Goal: Information Seeking & Learning: Learn about a topic

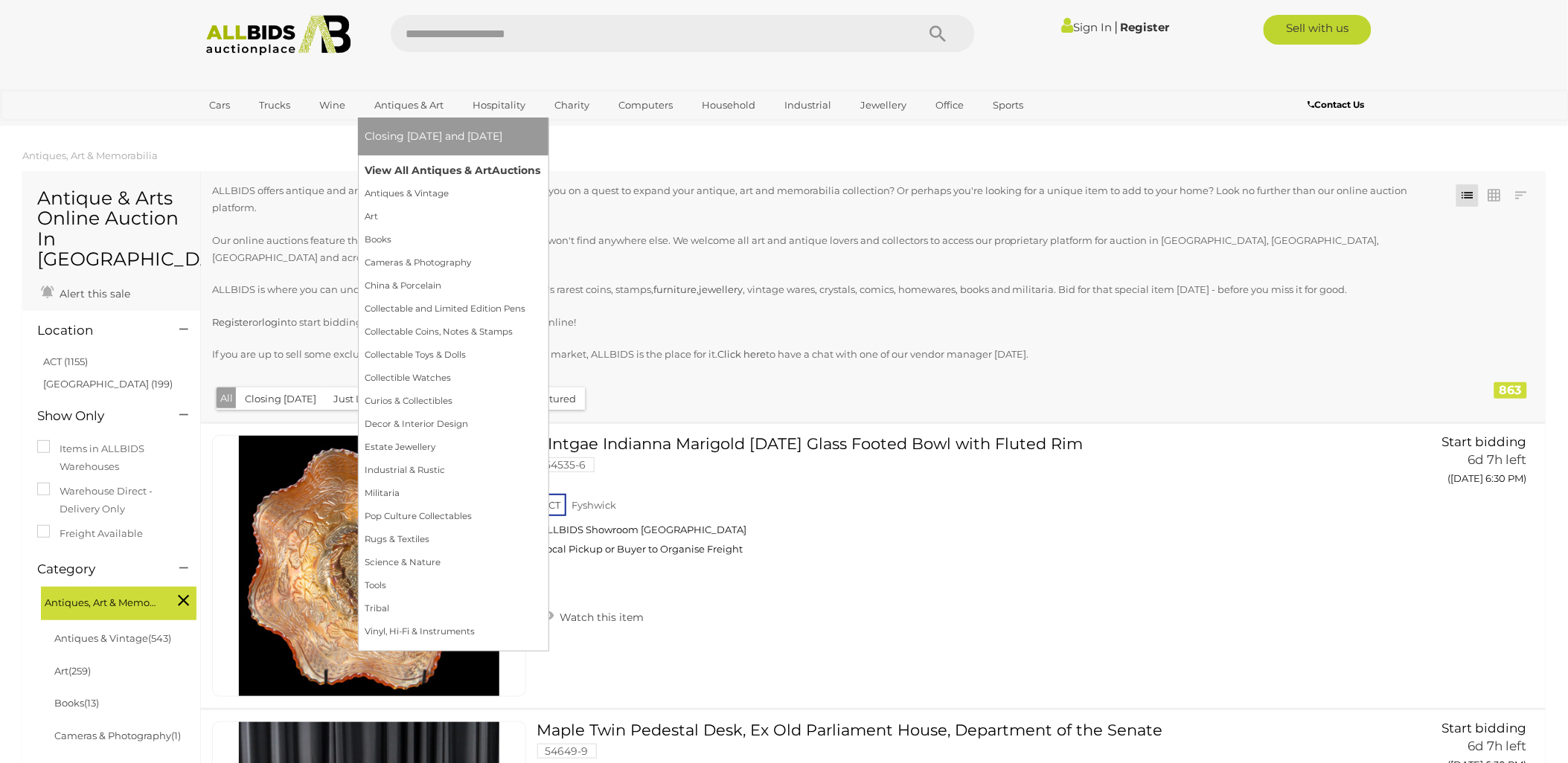
click at [423, 165] on link "View All Antiques & Art Auctions" at bounding box center [453, 170] width 176 height 23
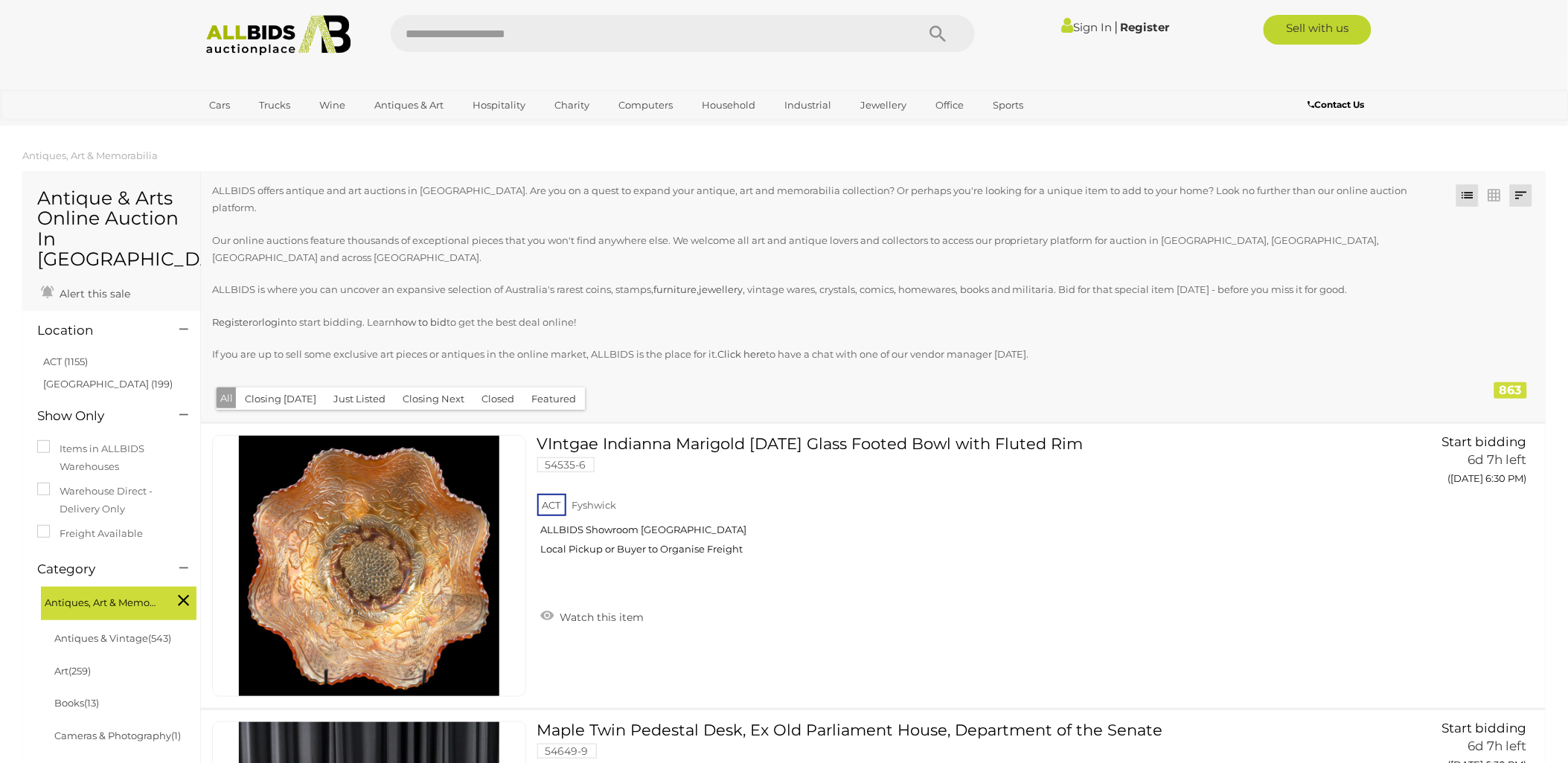
click at [1515, 191] on link at bounding box center [1520, 195] width 22 height 22
click at [1482, 400] on link "Recently Added" at bounding box center [1423, 405] width 222 height 26
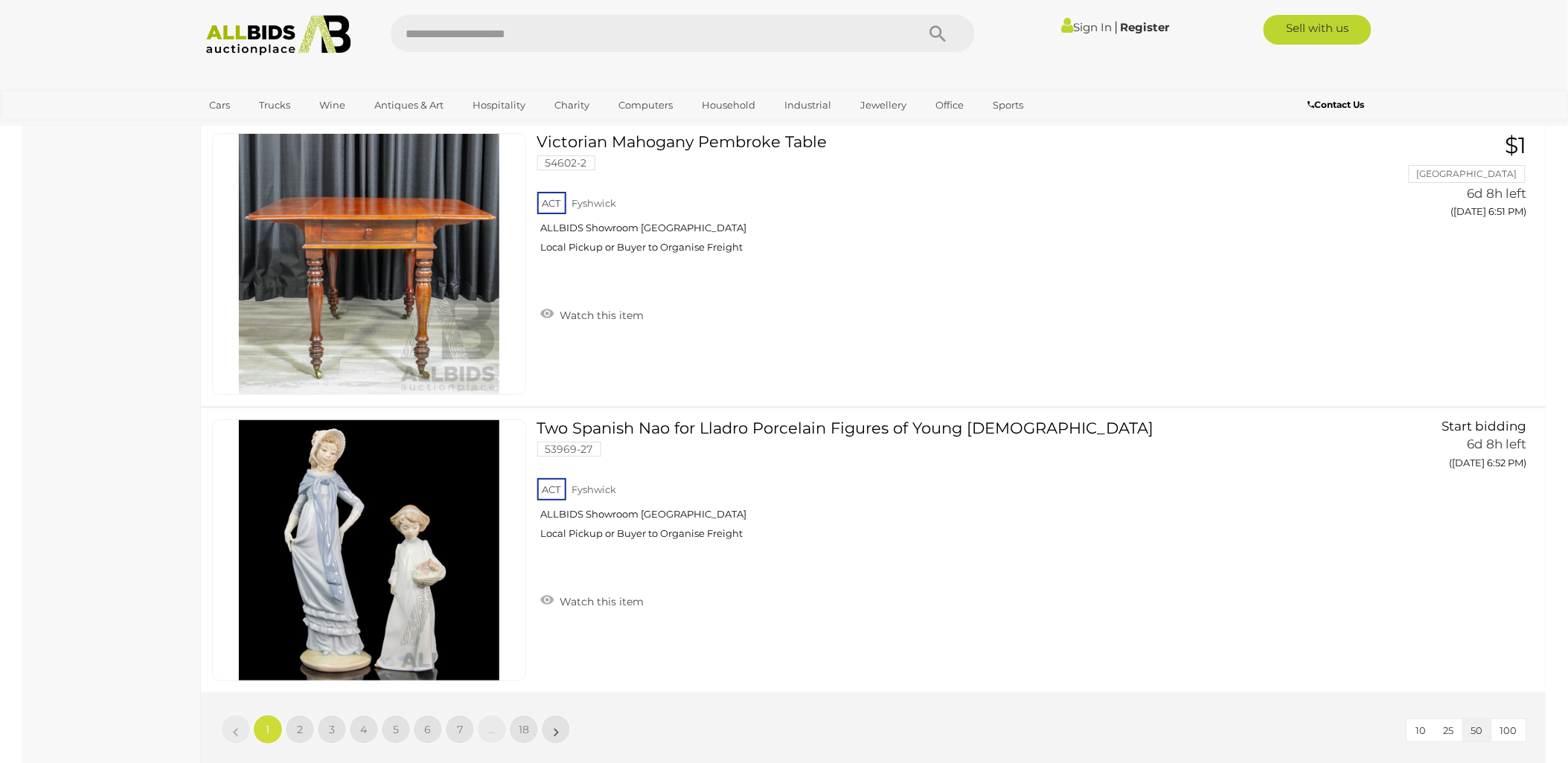
scroll to position [14047, 0]
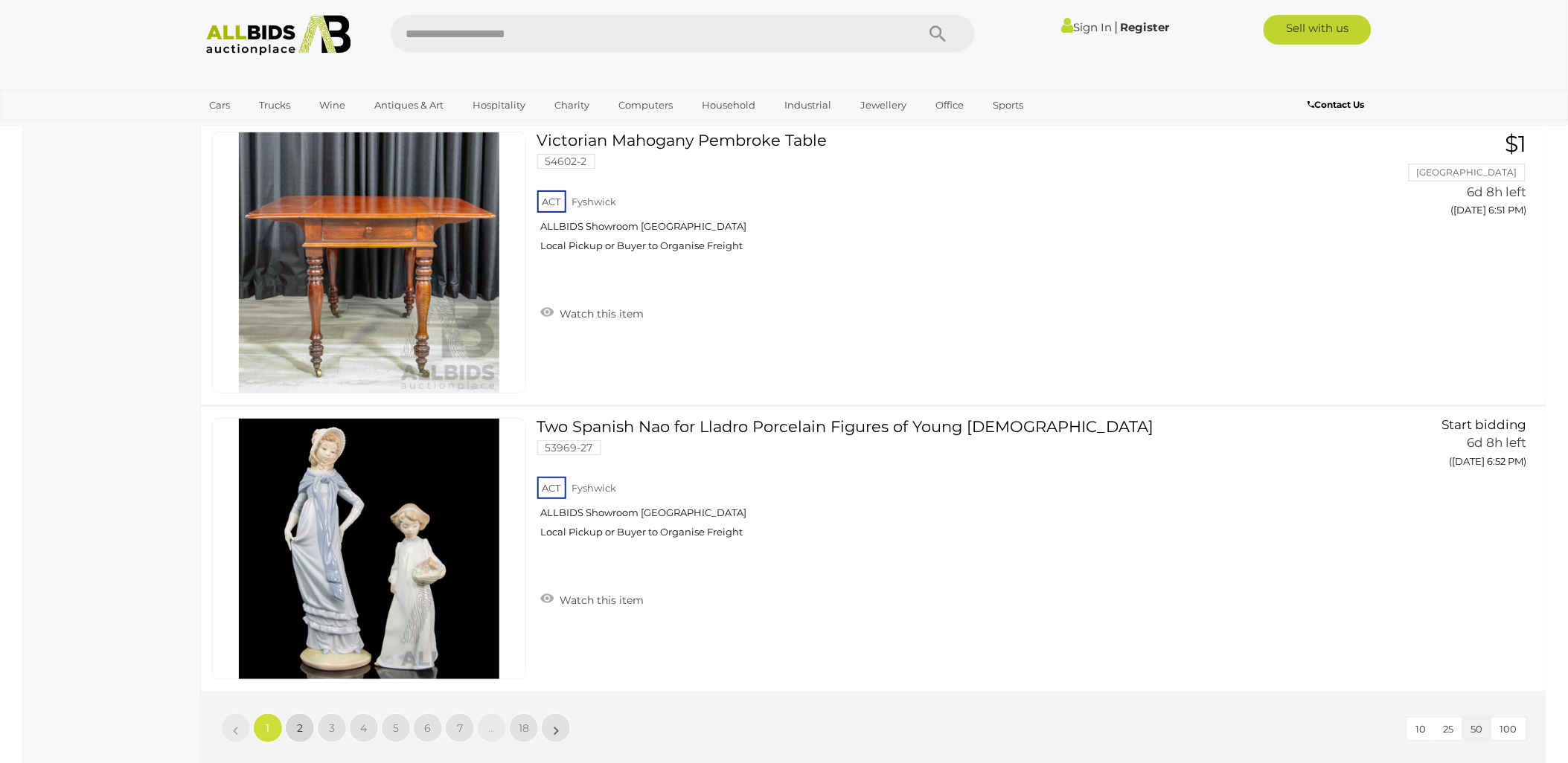
click at [301, 713] on link "2" at bounding box center [299, 728] width 30 height 30
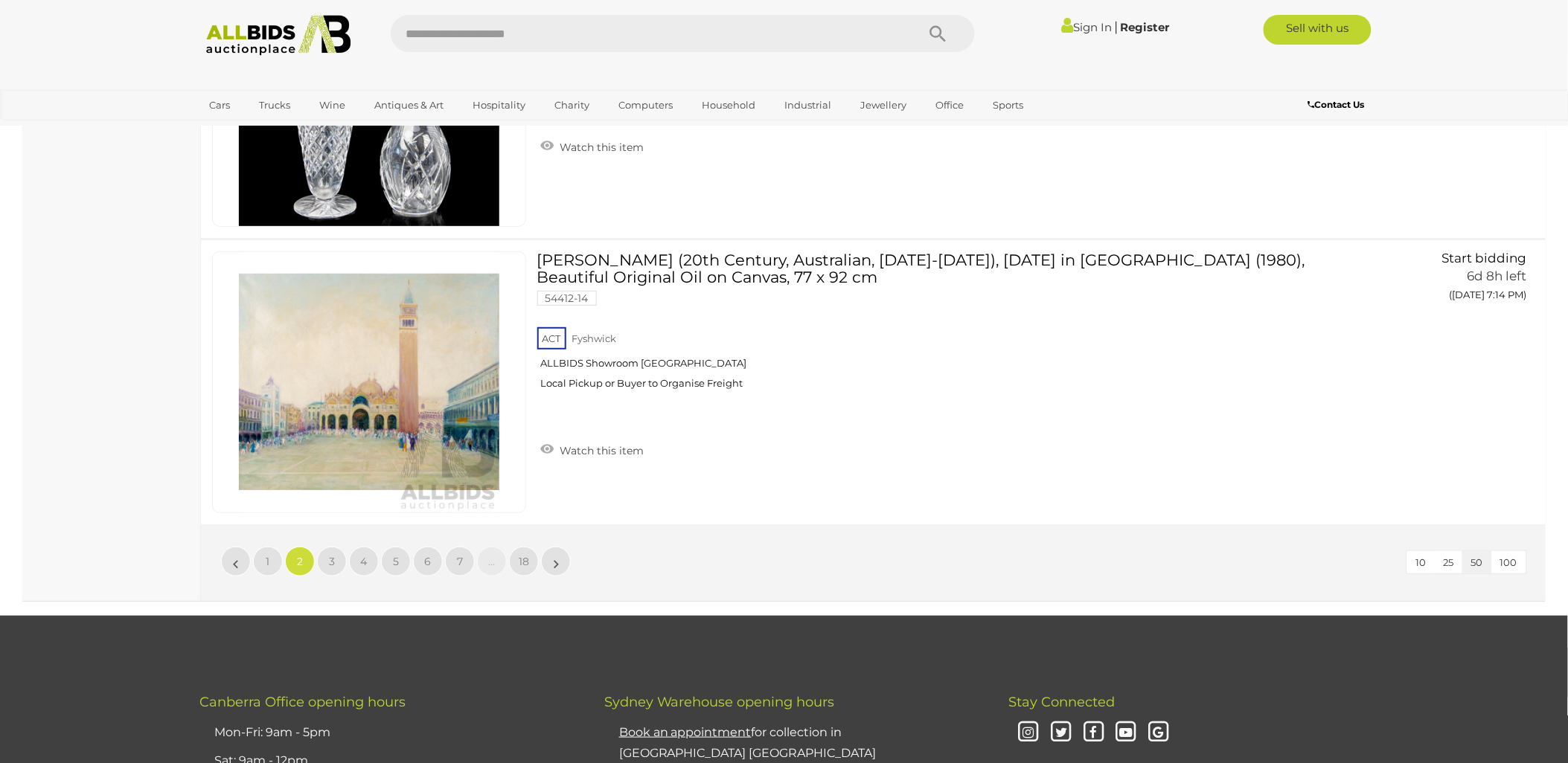
scroll to position [14285, 0]
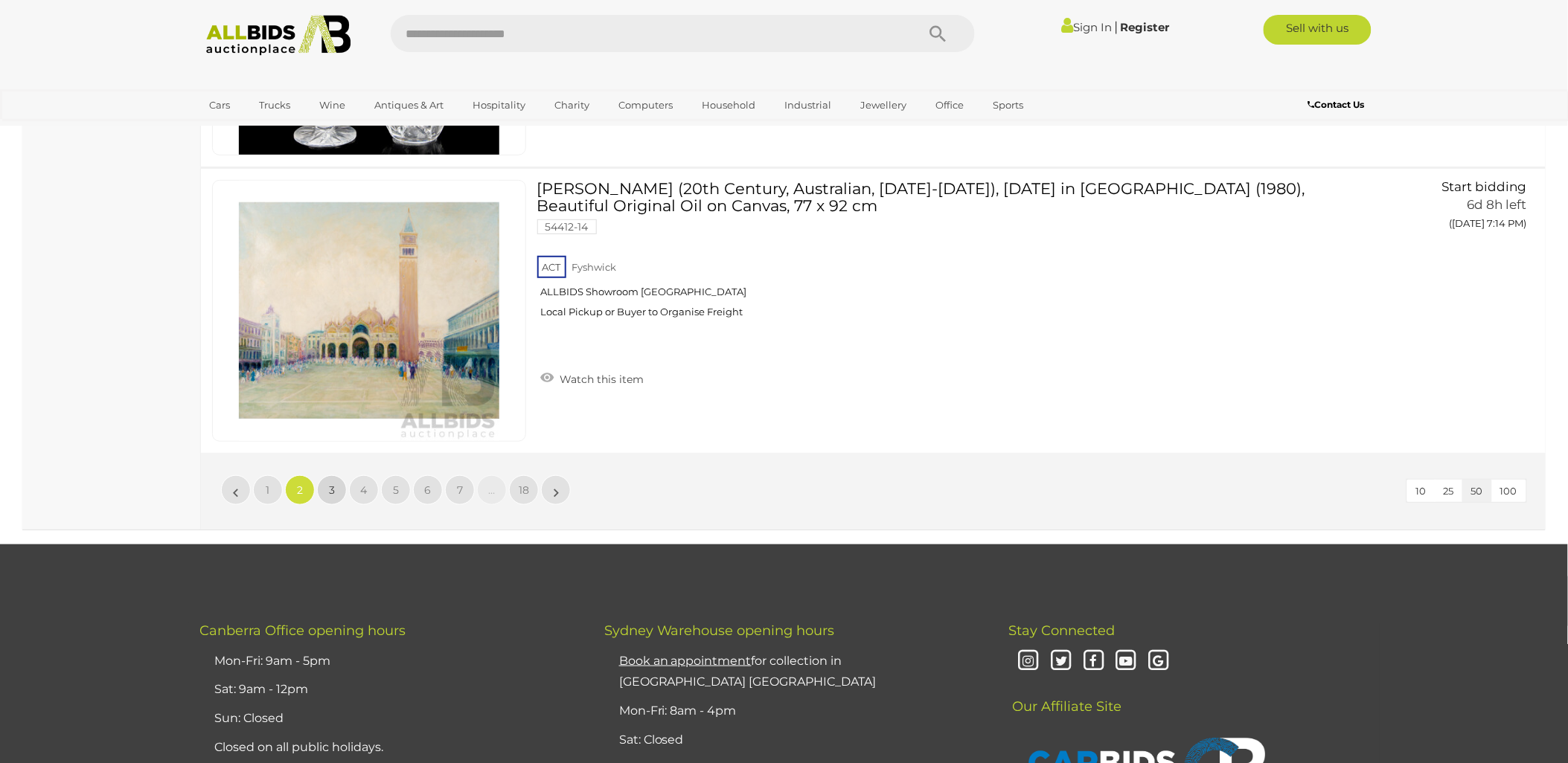
click at [323, 475] on link "3" at bounding box center [331, 490] width 30 height 30
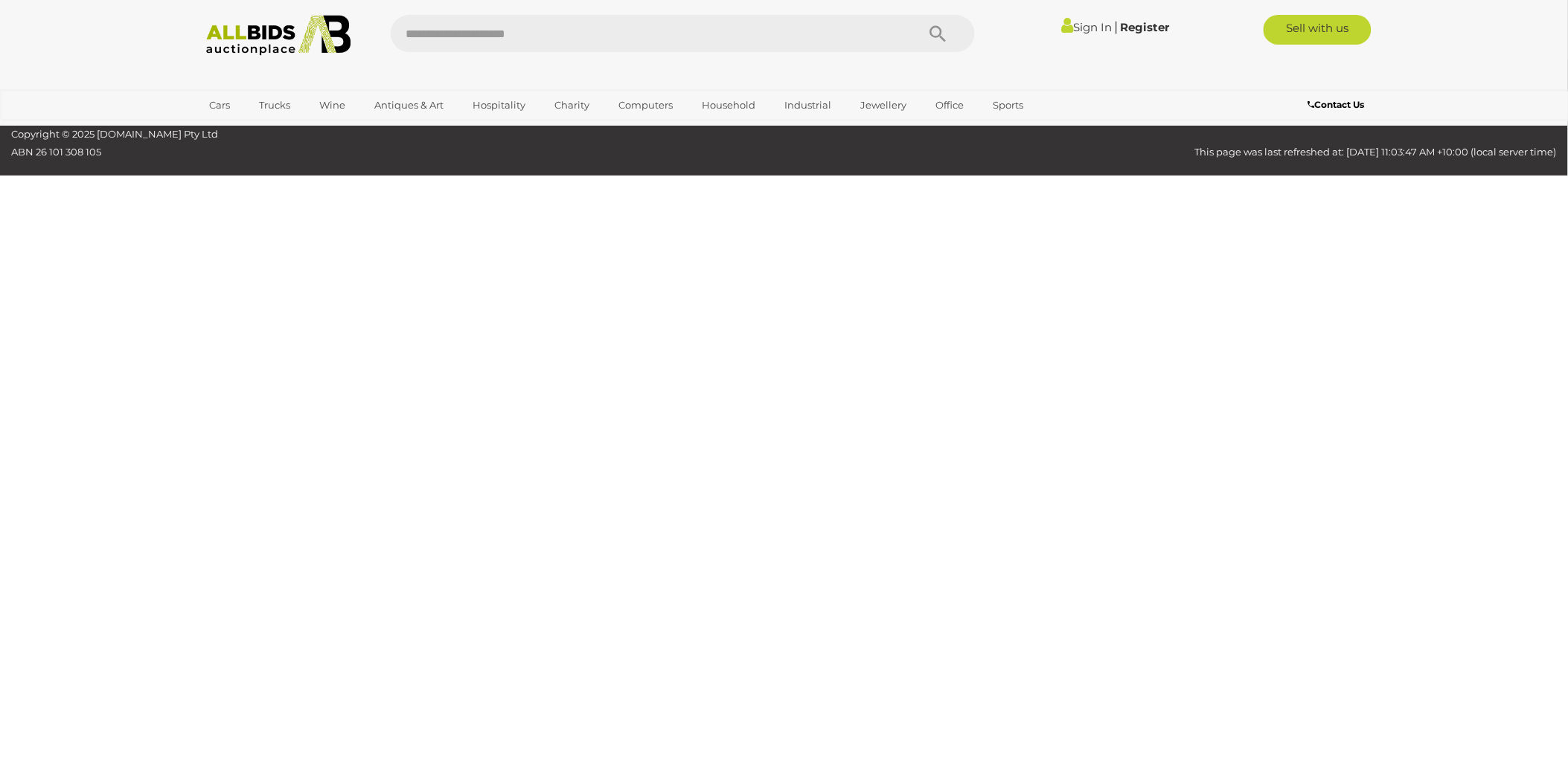
scroll to position [238, 0]
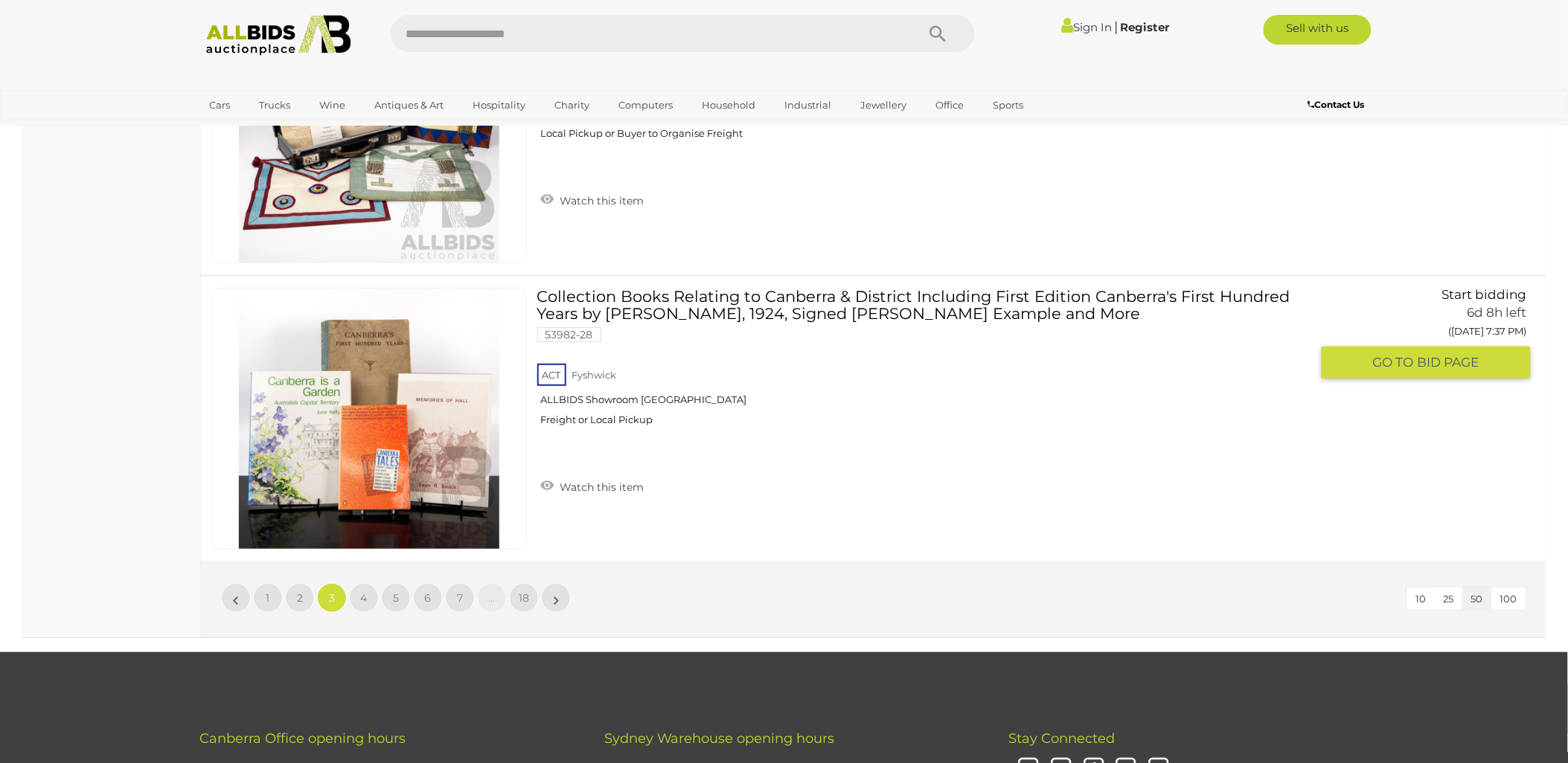
scroll to position [14202, 0]
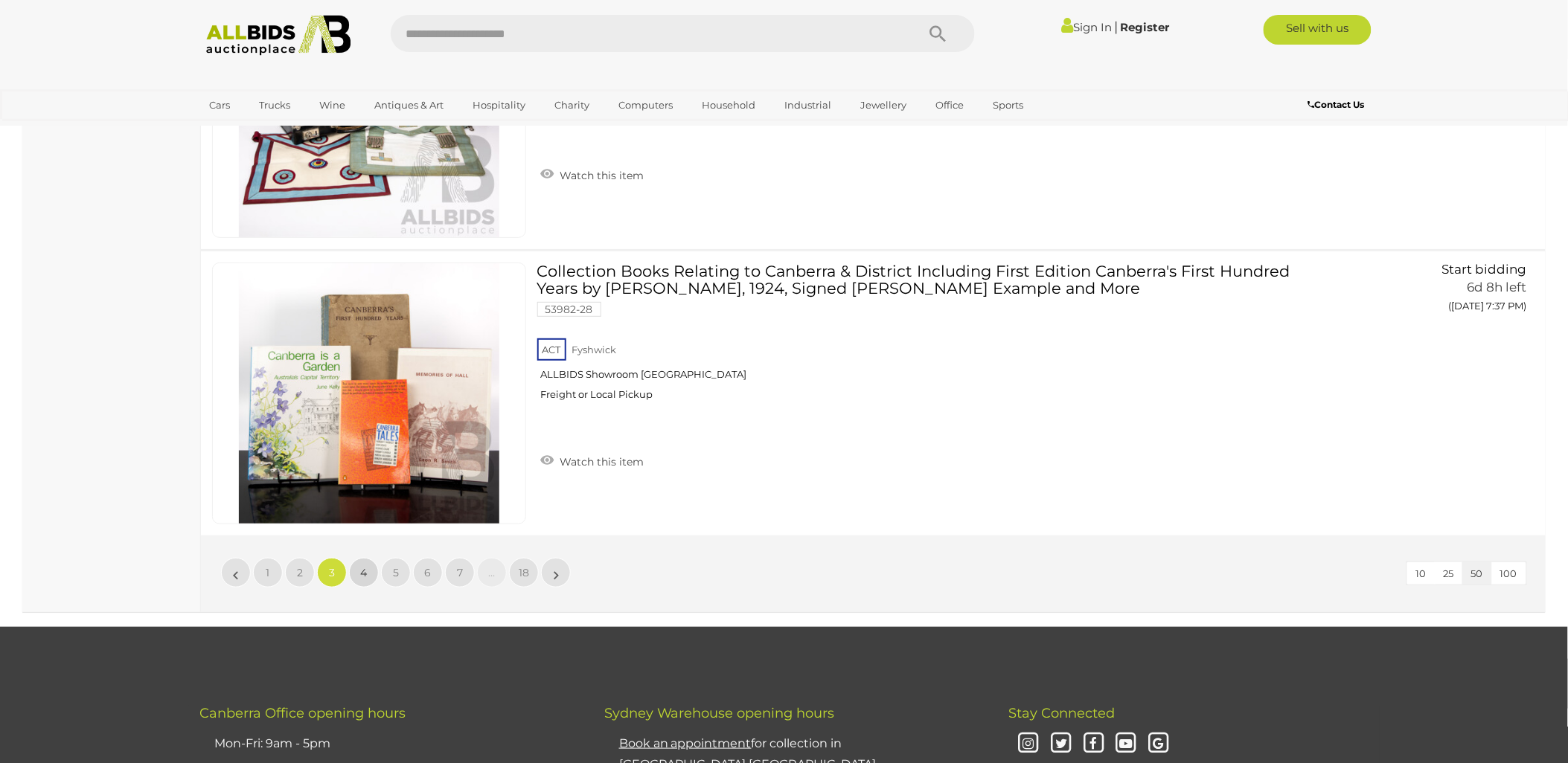
click at [366, 566] on span "4" at bounding box center [364, 573] width 7 height 13
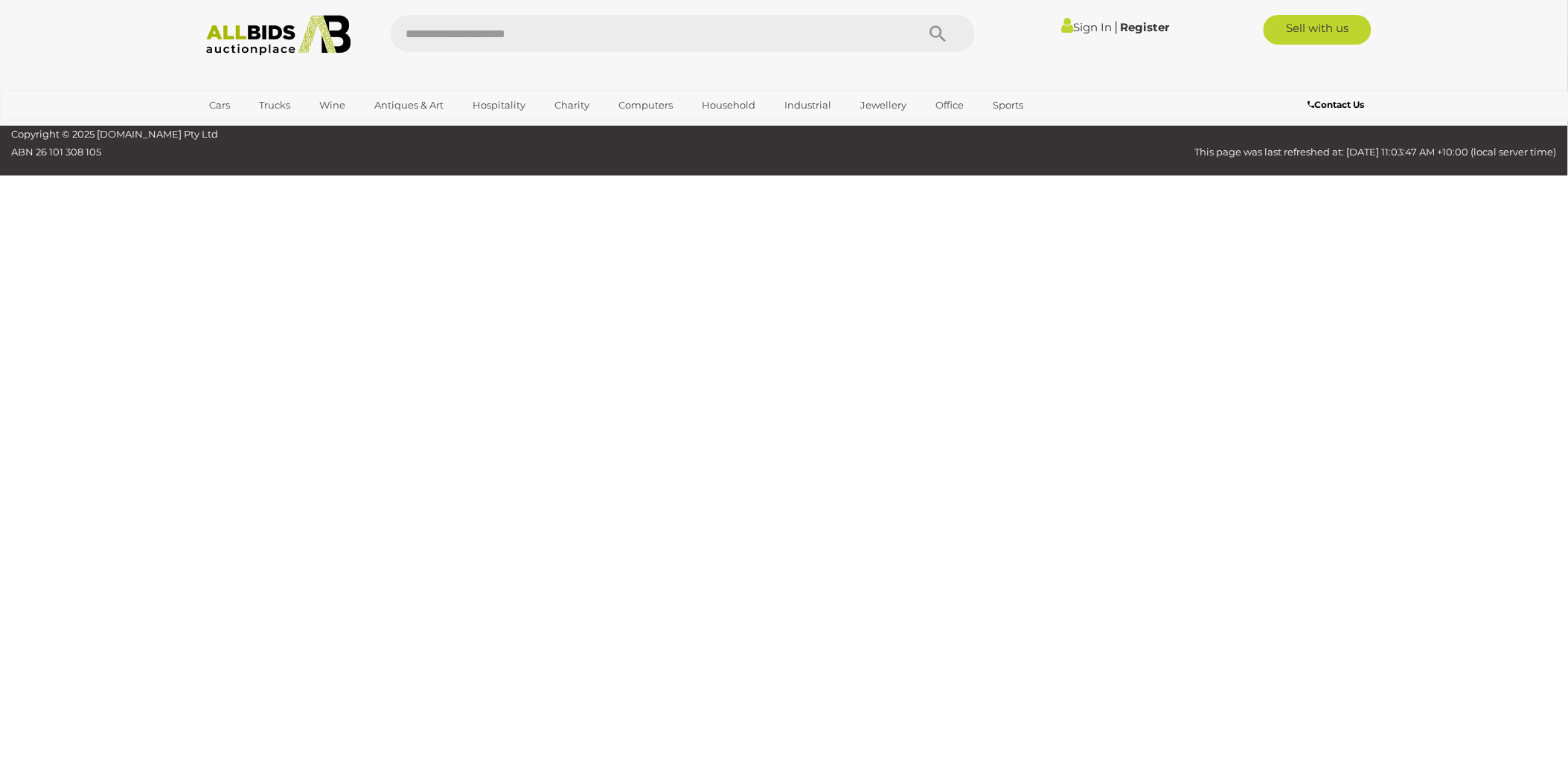
scroll to position [238, 0]
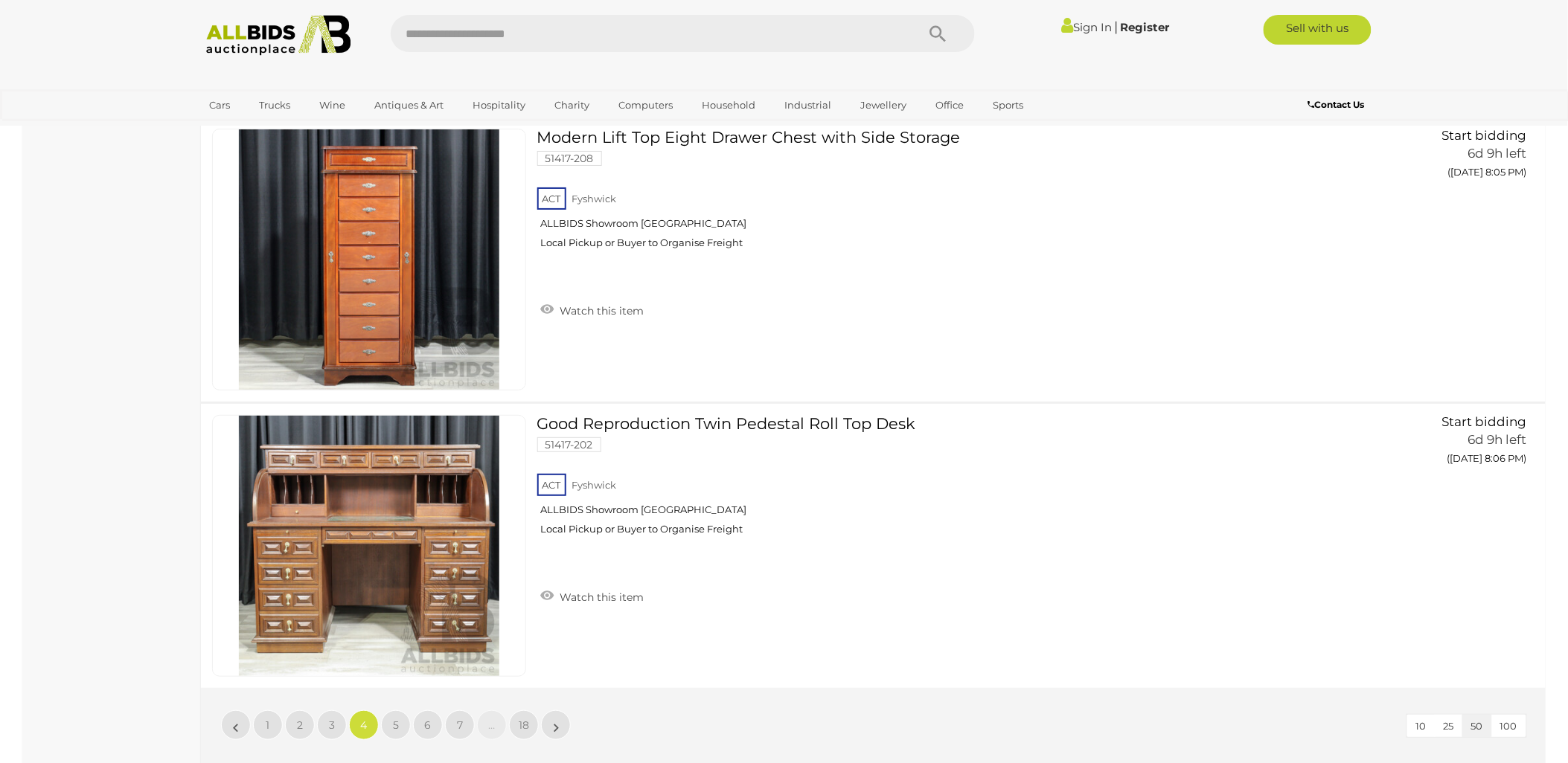
scroll to position [14119, 0]
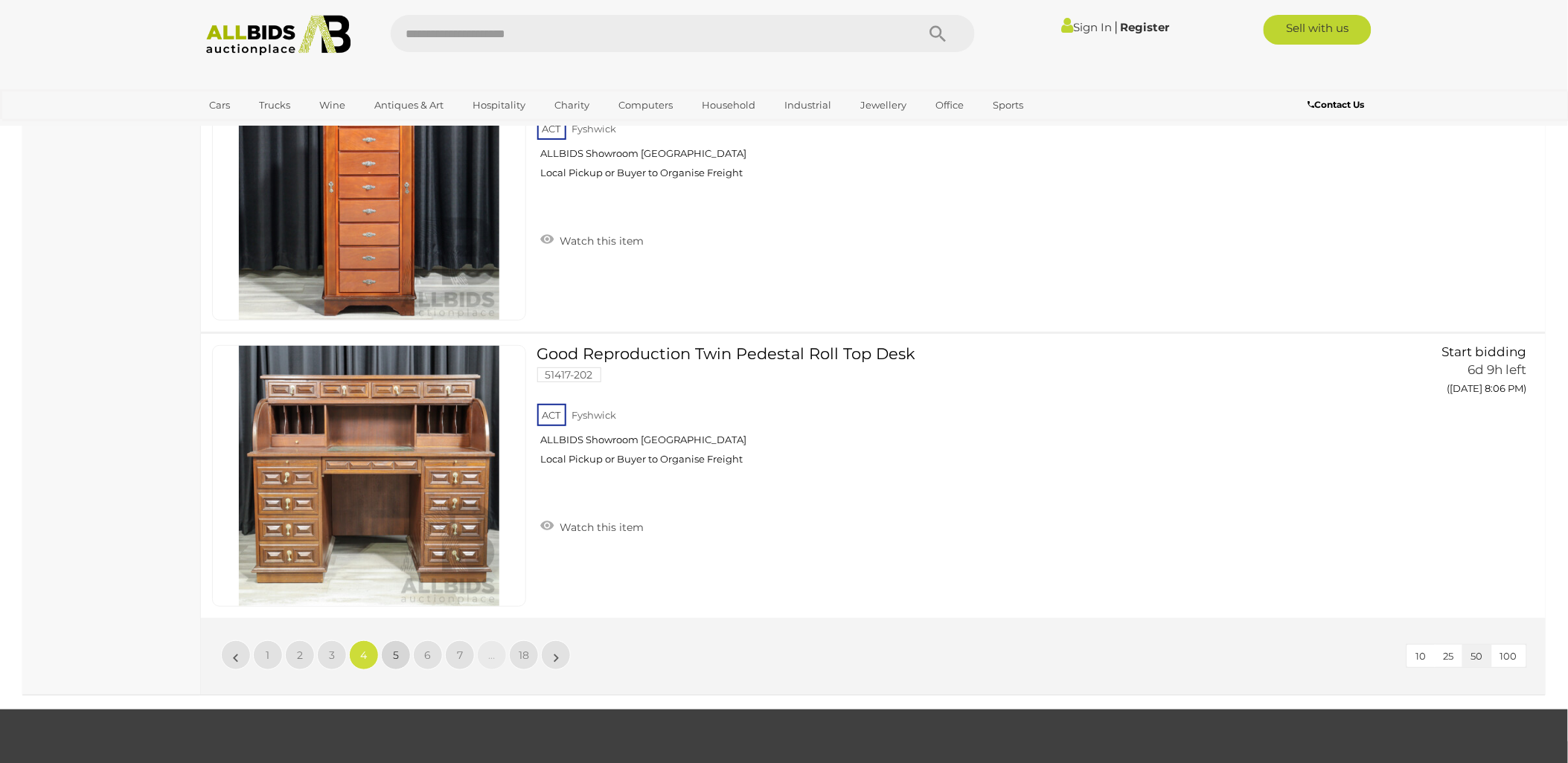
click at [399, 641] on link "5" at bounding box center [395, 655] width 30 height 30
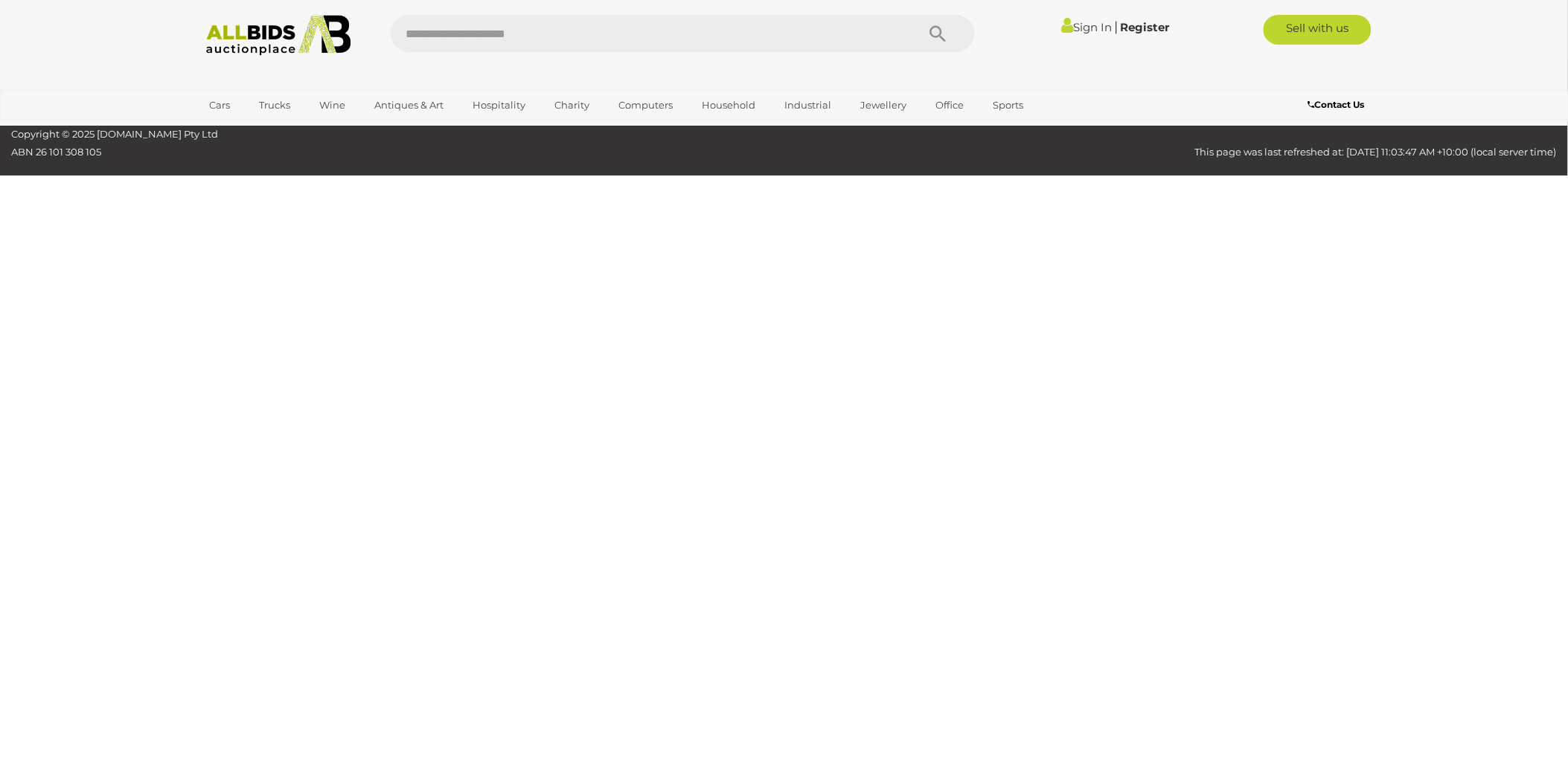
scroll to position [238, 0]
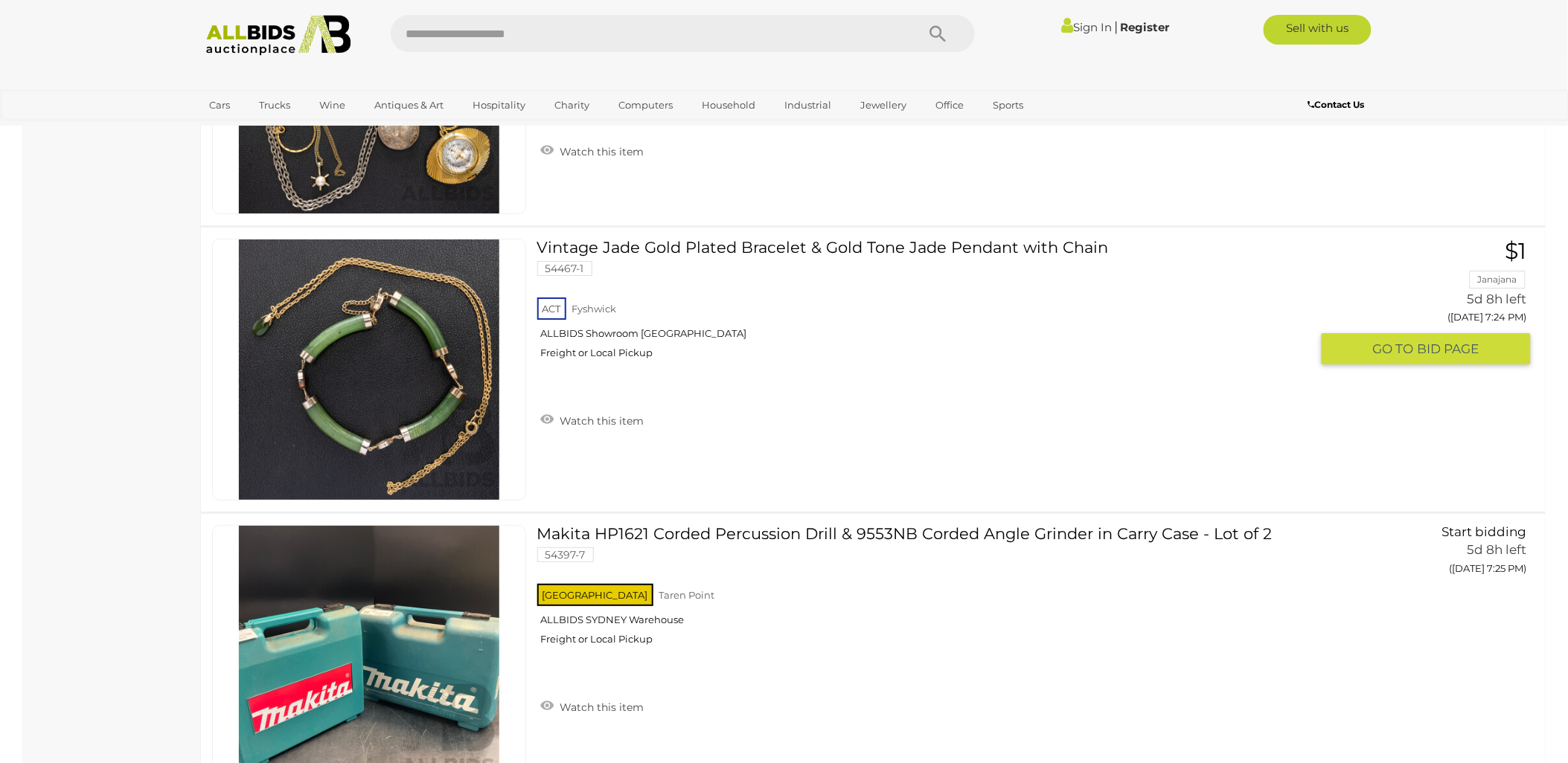
scroll to position [14037, 0]
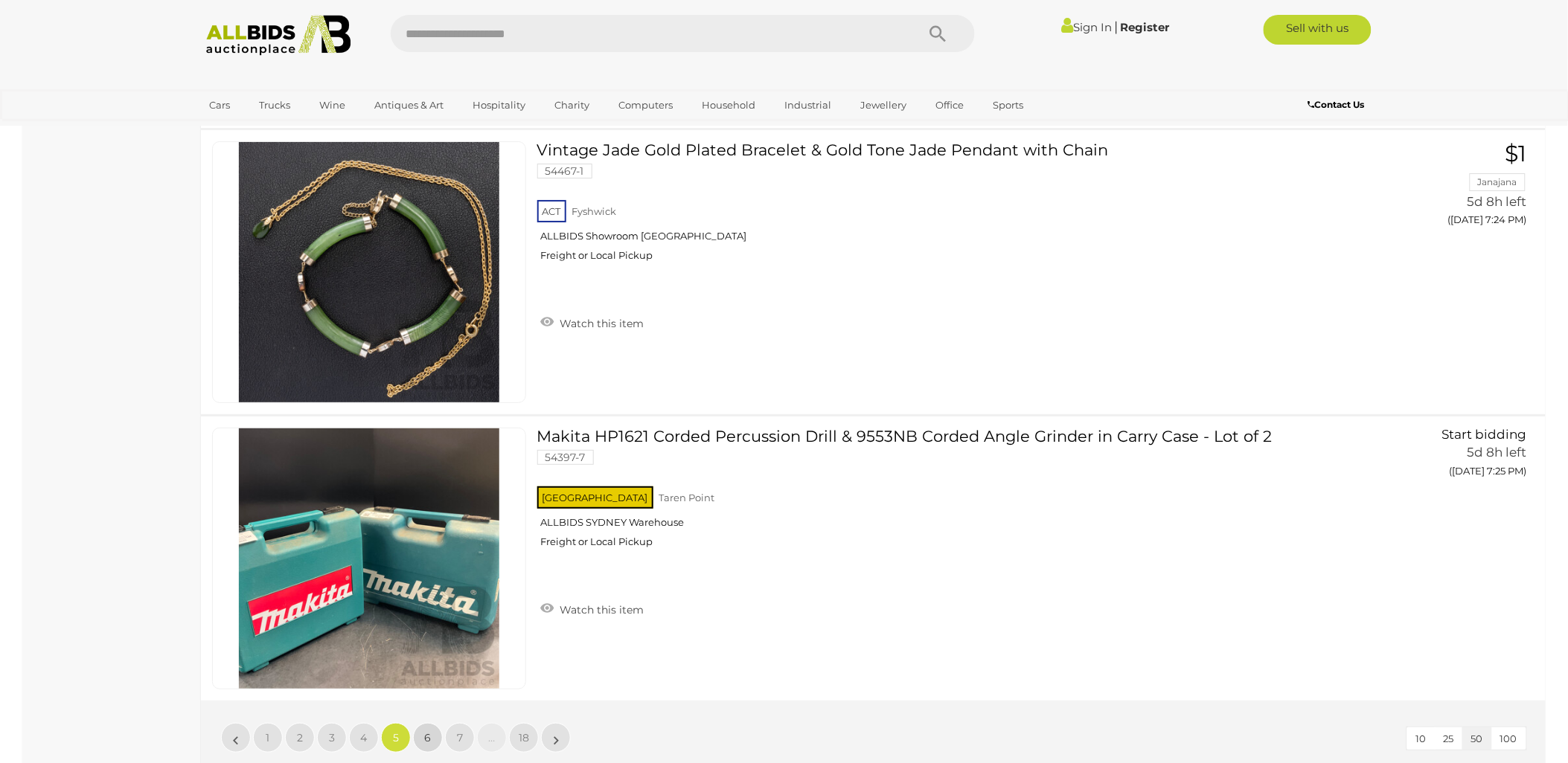
click at [424, 723] on link "6" at bounding box center [428, 737] width 30 height 30
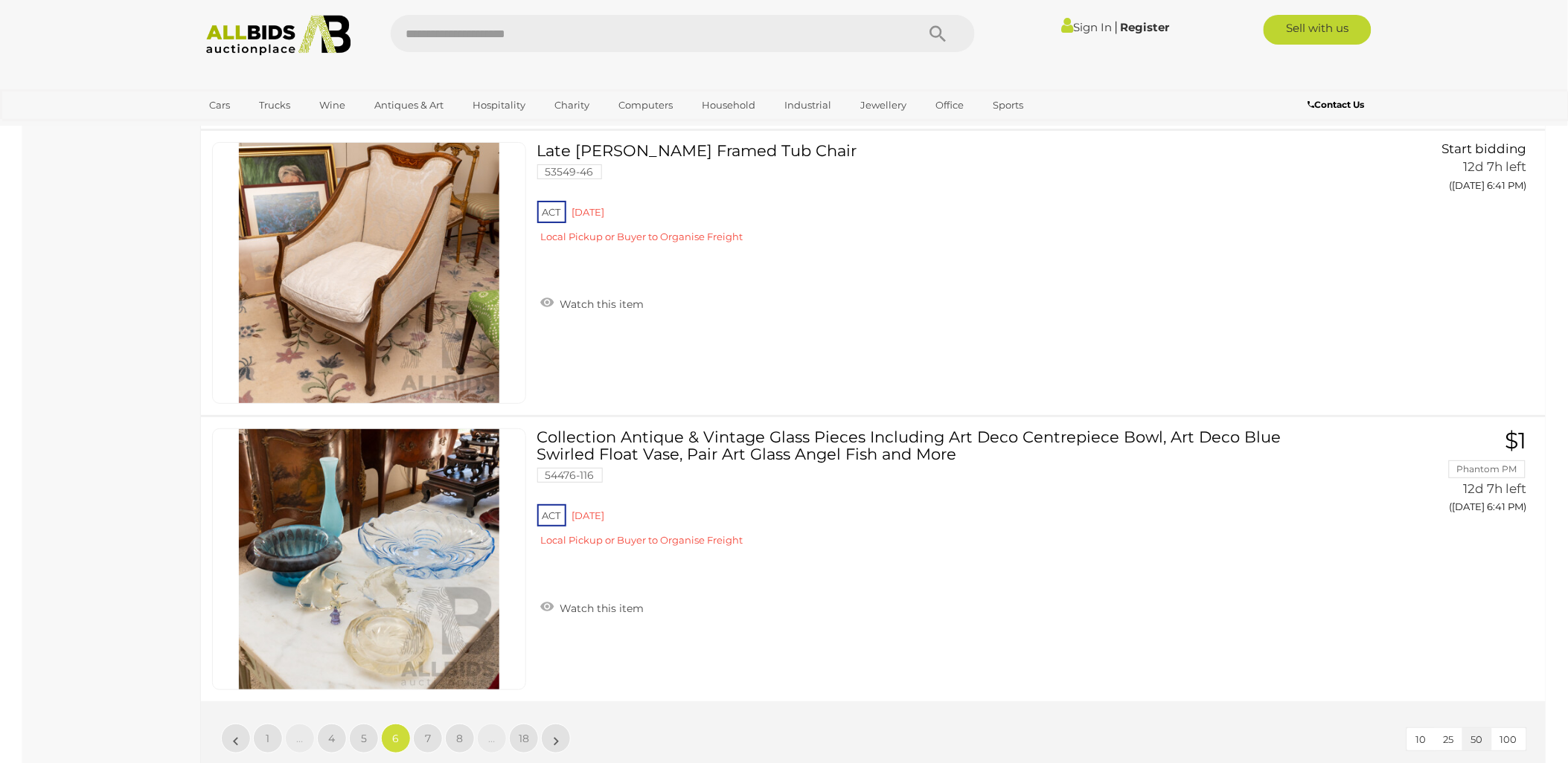
scroll to position [14295, 0]
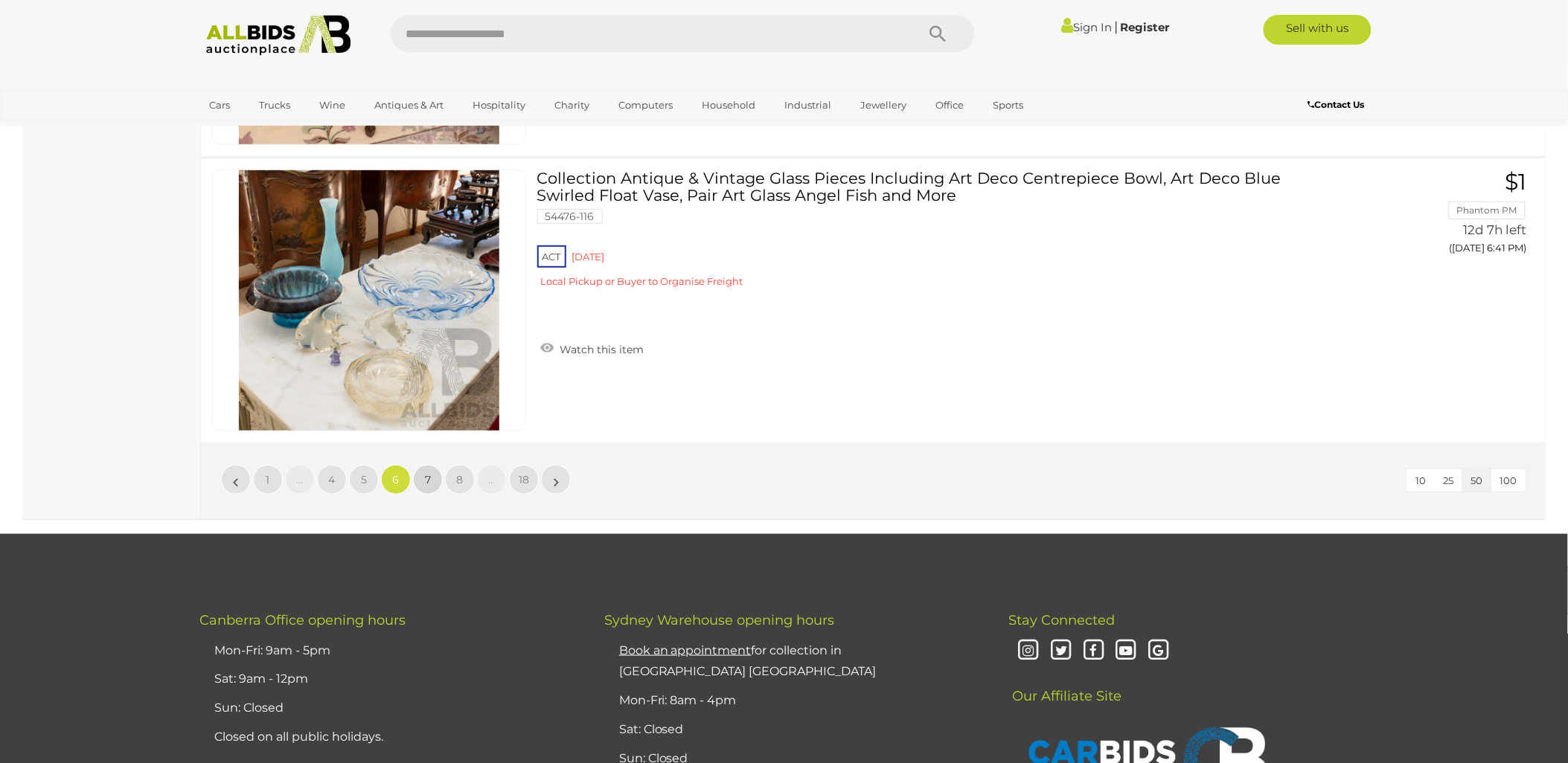
click at [427, 465] on link "7" at bounding box center [428, 479] width 30 height 30
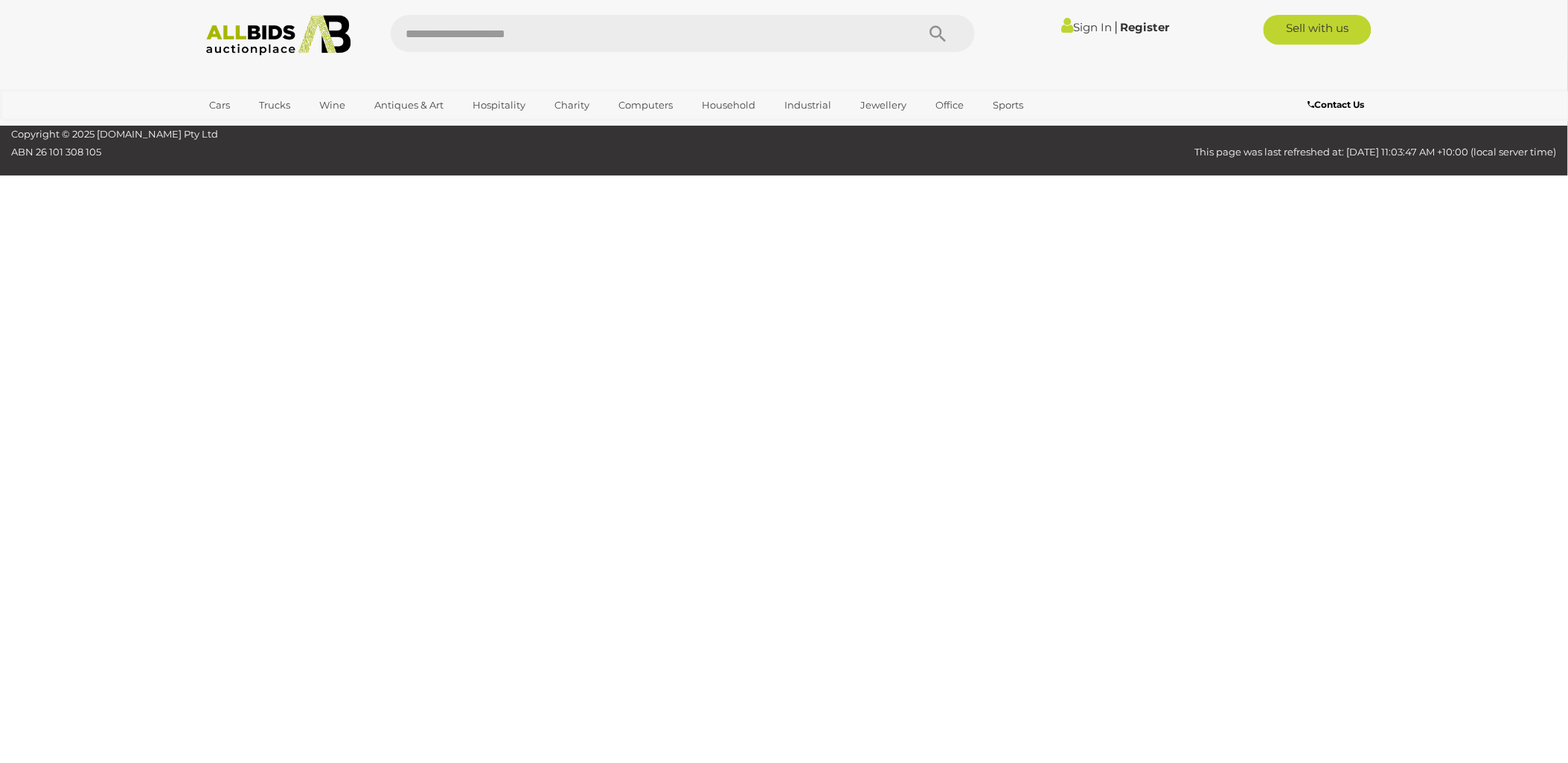
scroll to position [238, 0]
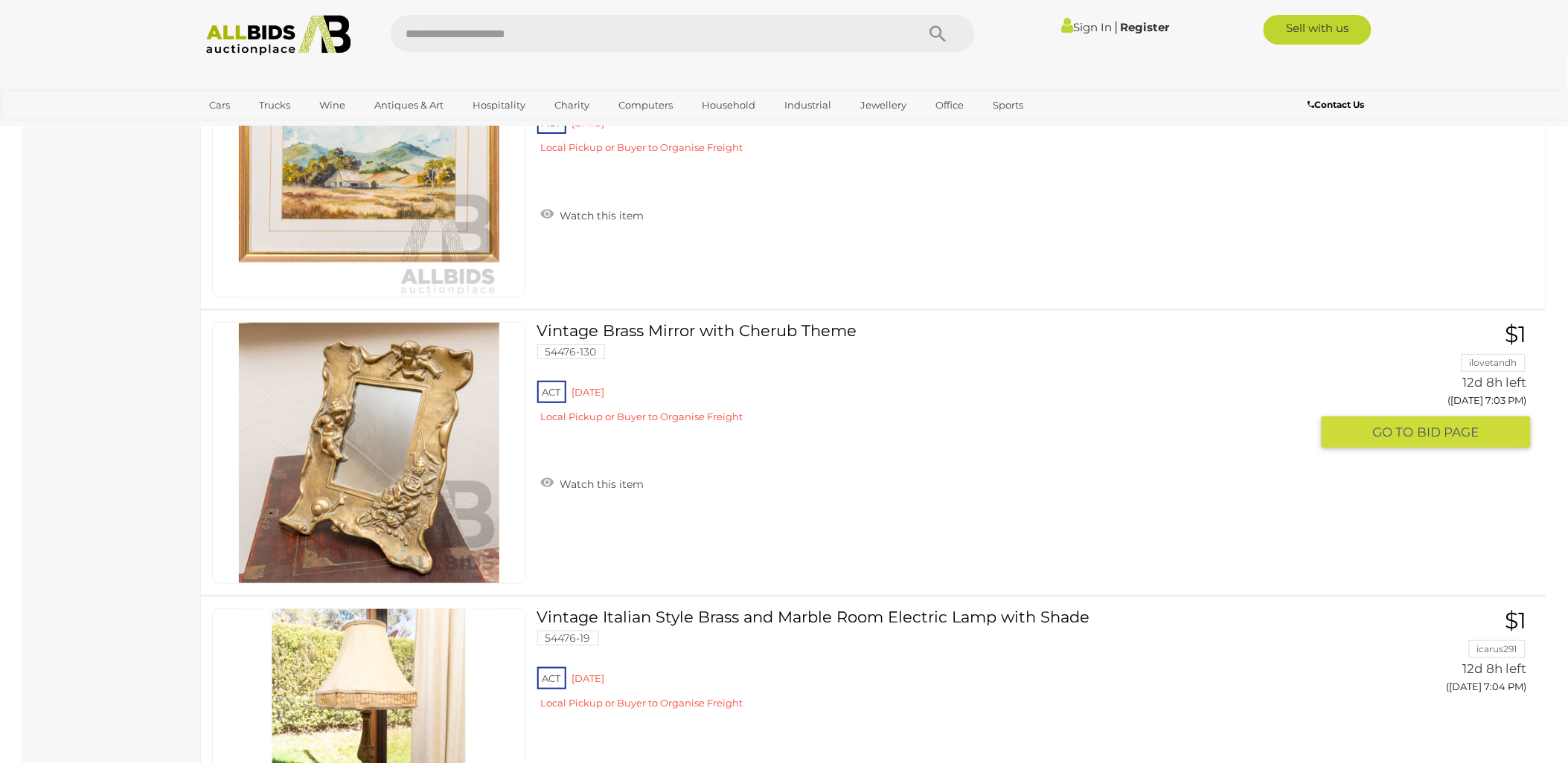
scroll to position [12137, 0]
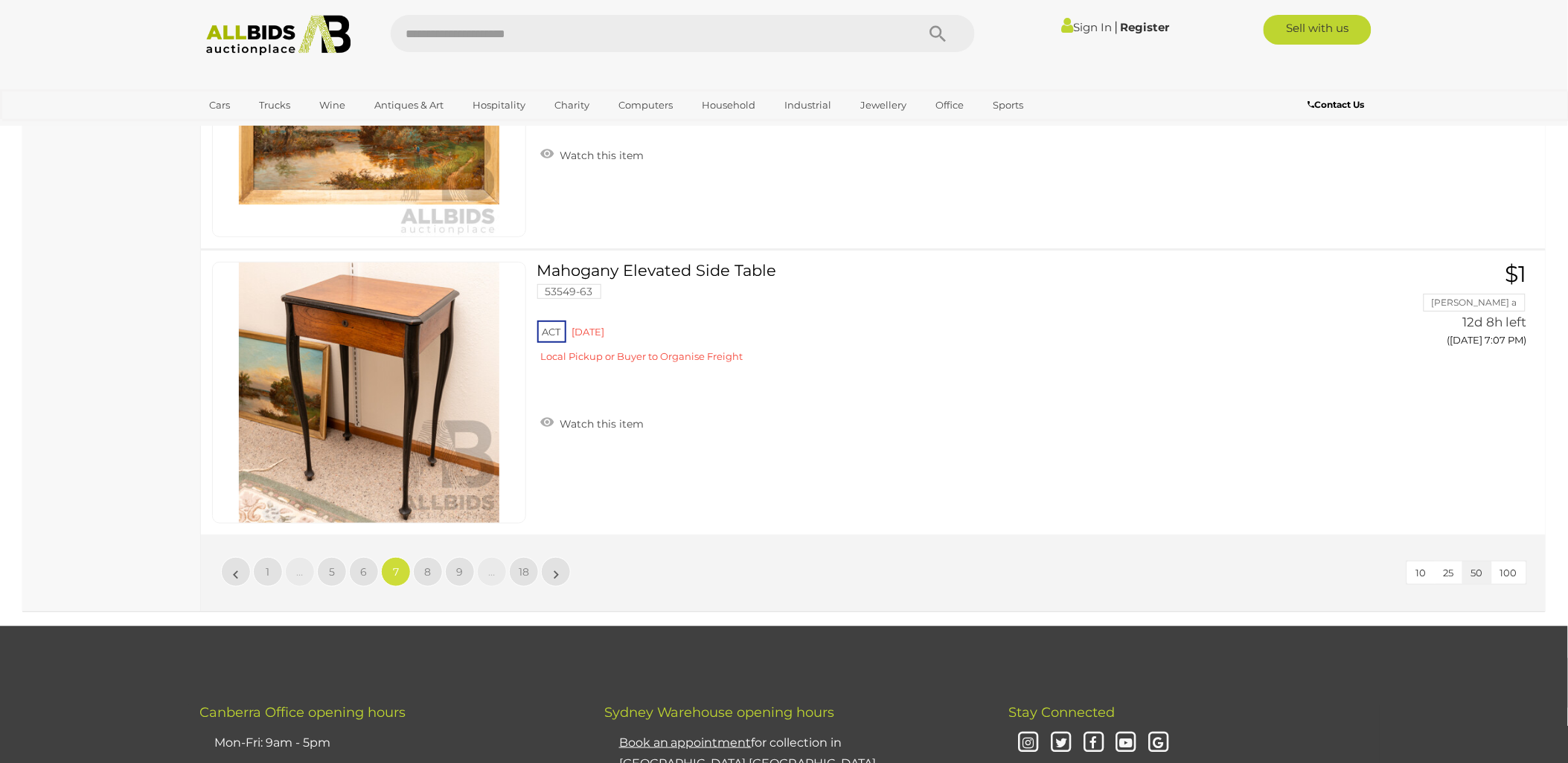
scroll to position [14202, 0]
click at [420, 557] on link "8" at bounding box center [428, 572] width 30 height 30
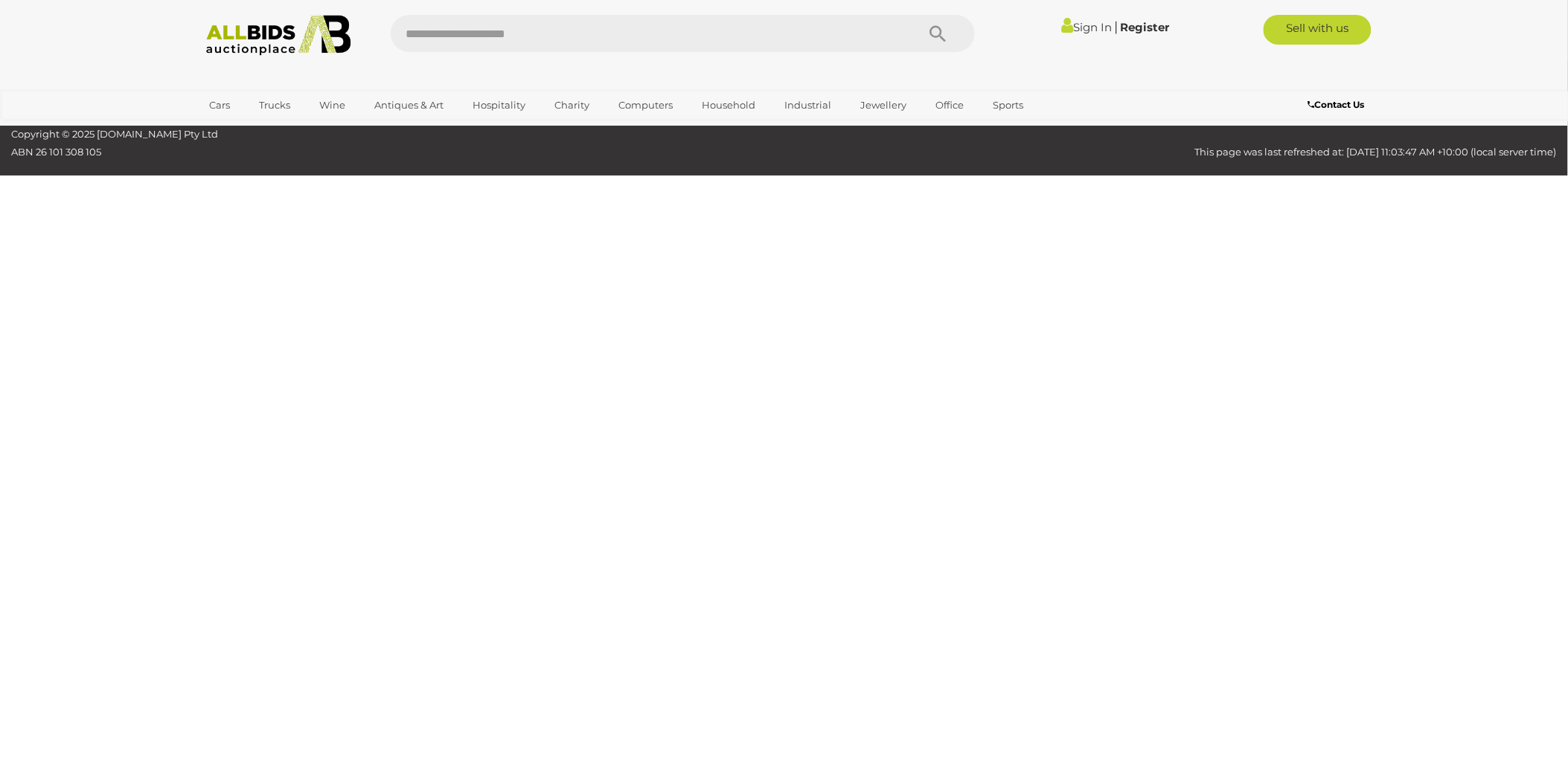
scroll to position [238, 0]
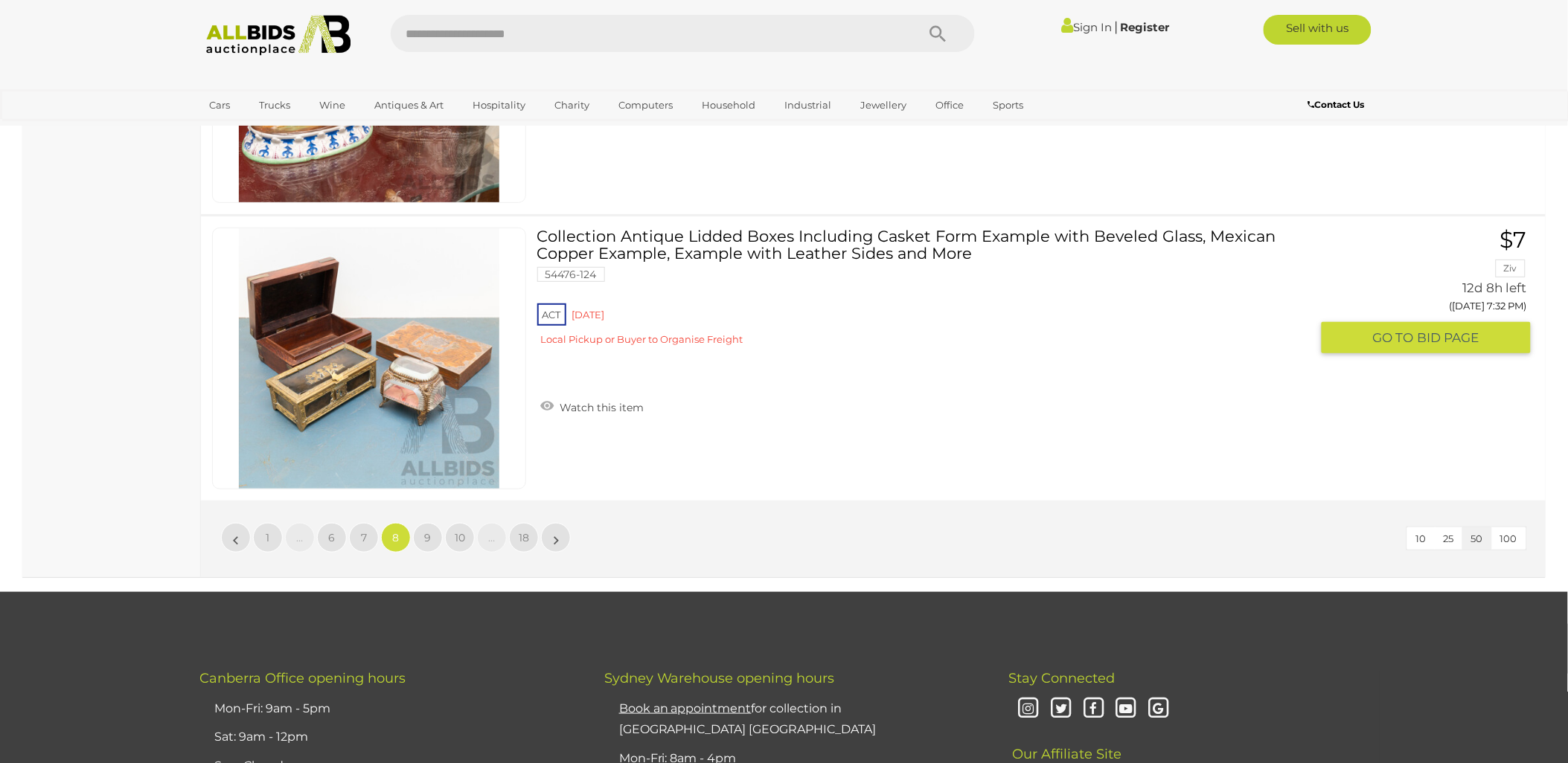
scroll to position [14285, 0]
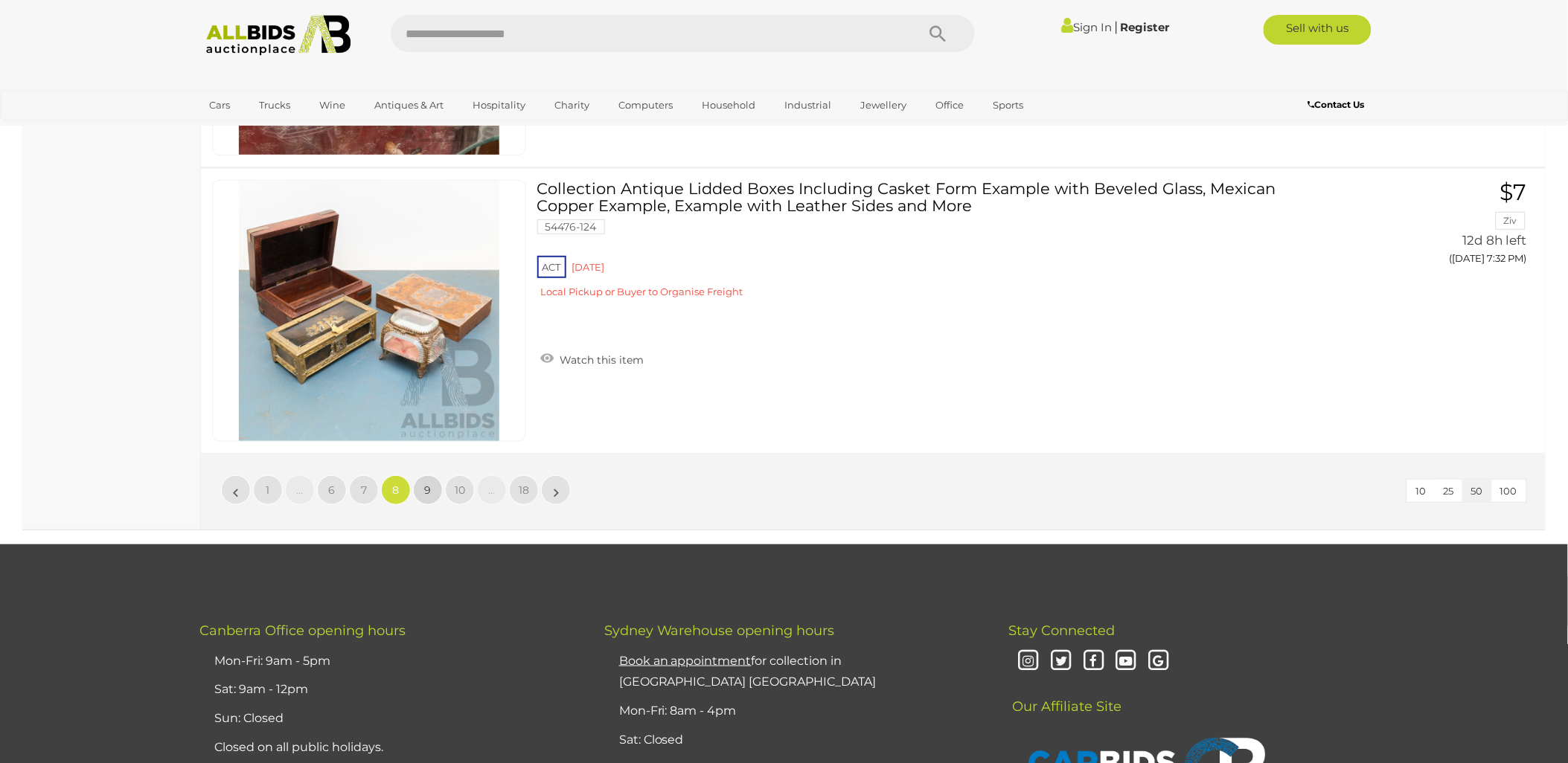
click at [433, 475] on link "9" at bounding box center [428, 490] width 30 height 30
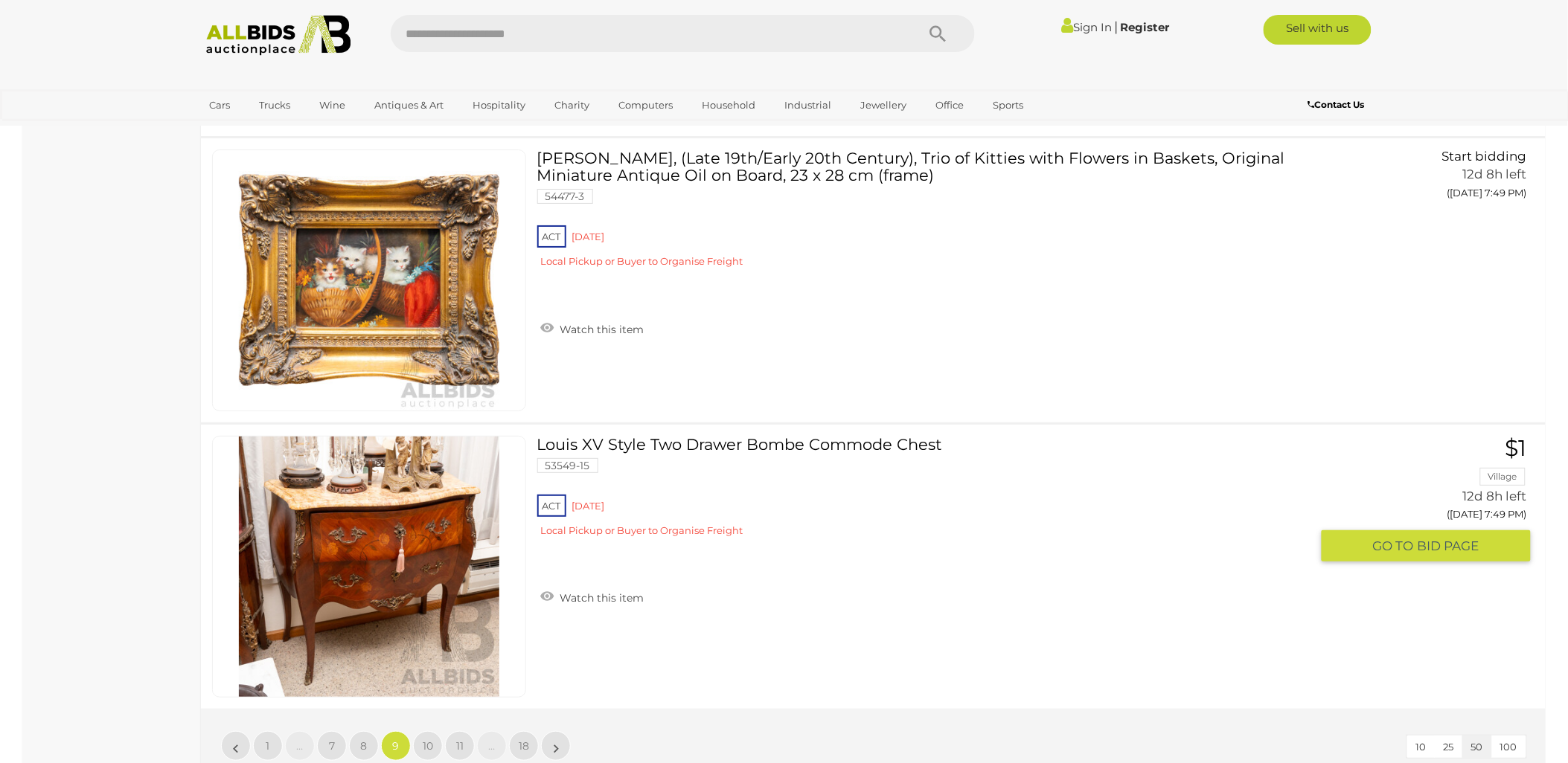
scroll to position [14119, 0]
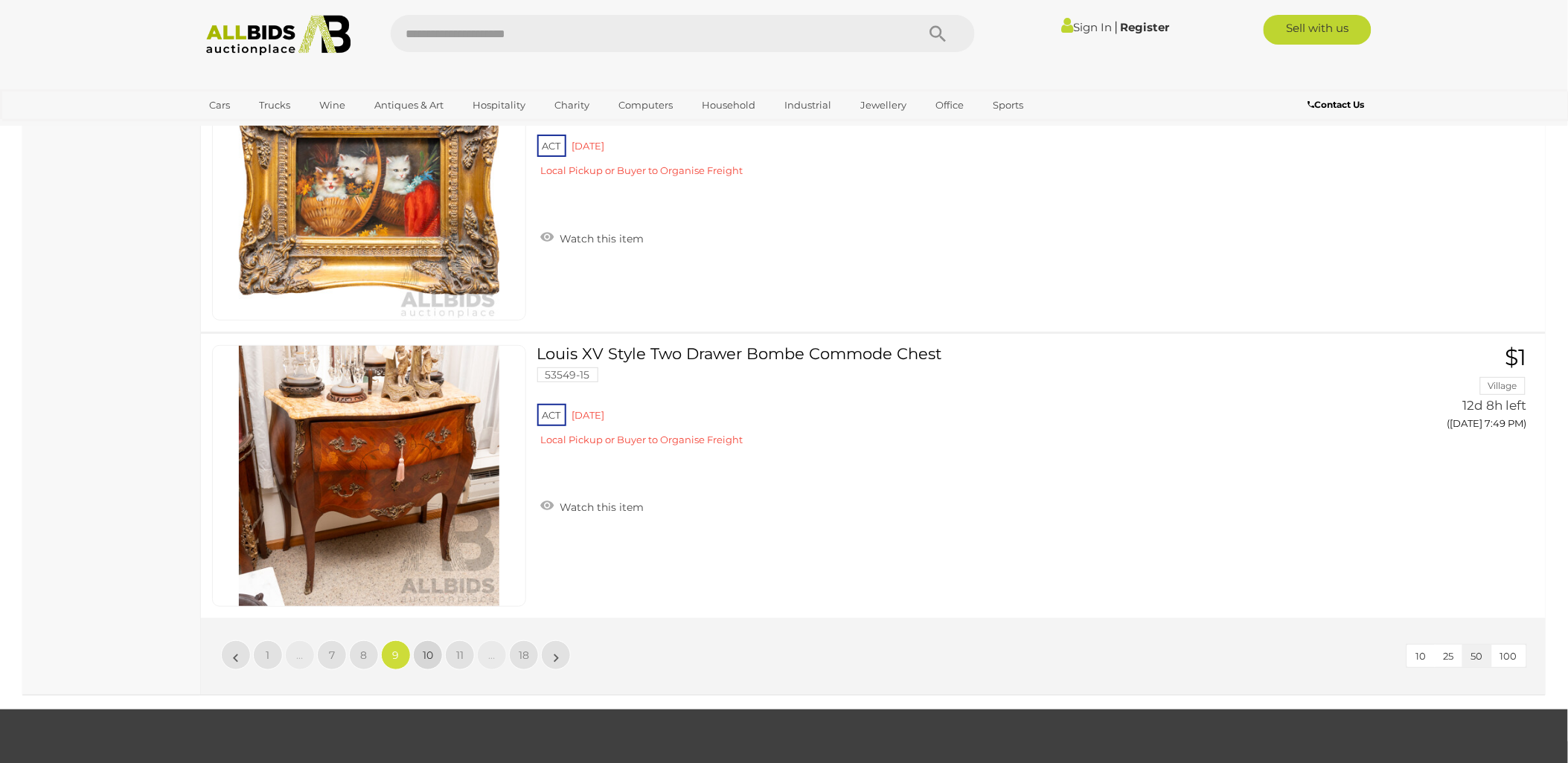
drag, startPoint x: 429, startPoint y: 606, endPoint x: 444, endPoint y: 607, distance: 15.0
click at [429, 641] on link "10" at bounding box center [428, 655] width 30 height 30
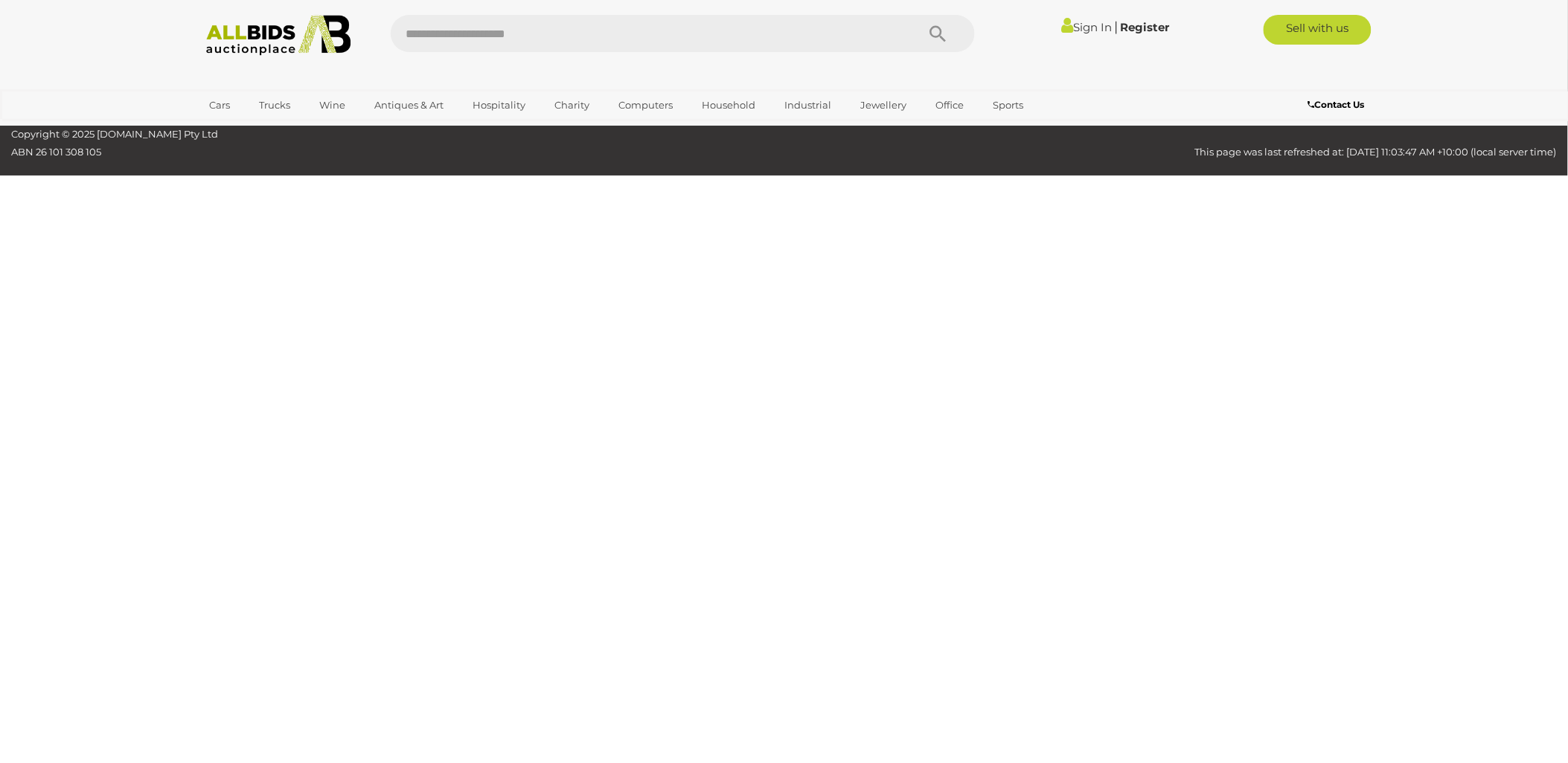
scroll to position [238, 0]
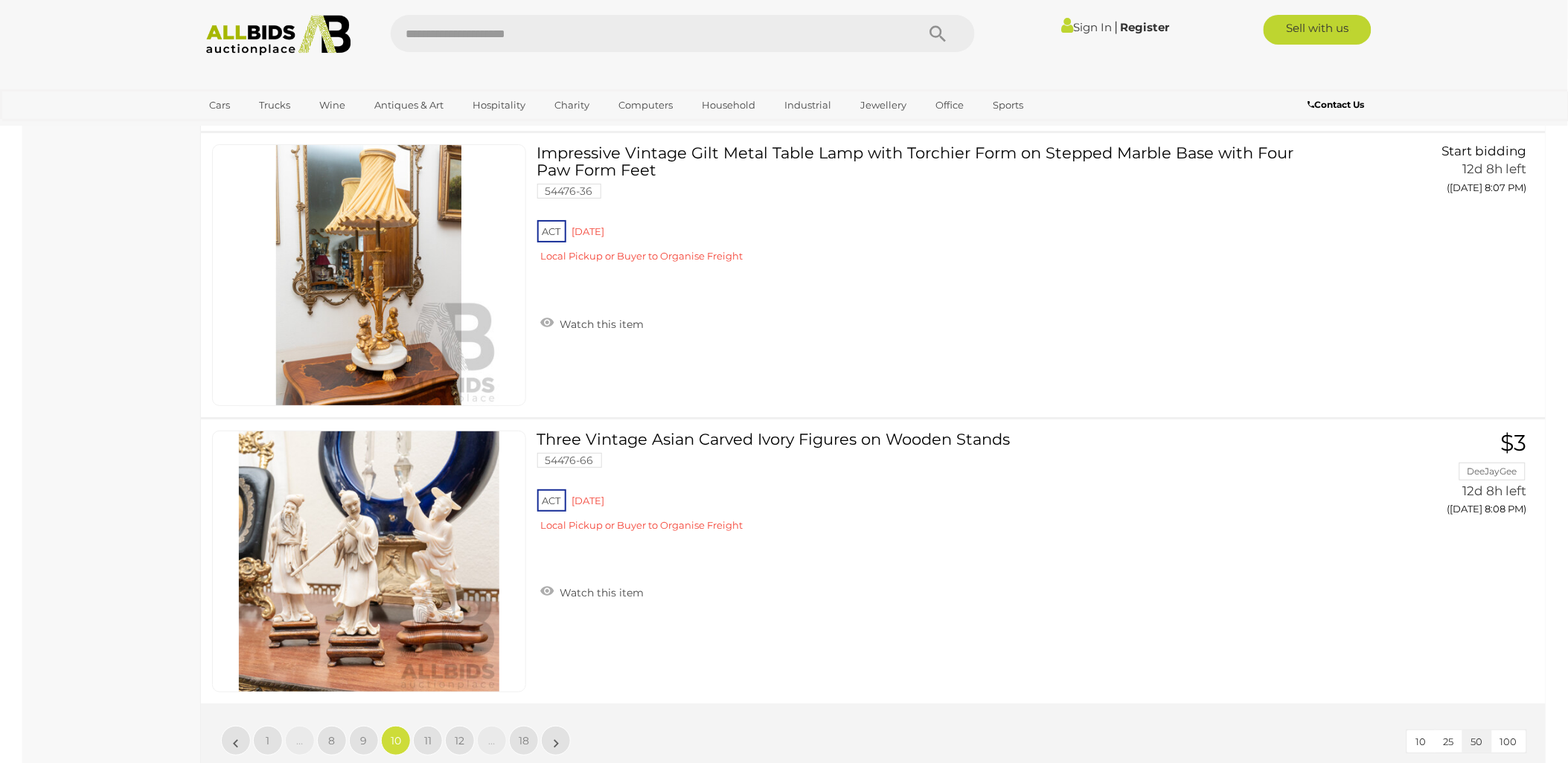
scroll to position [14037, 0]
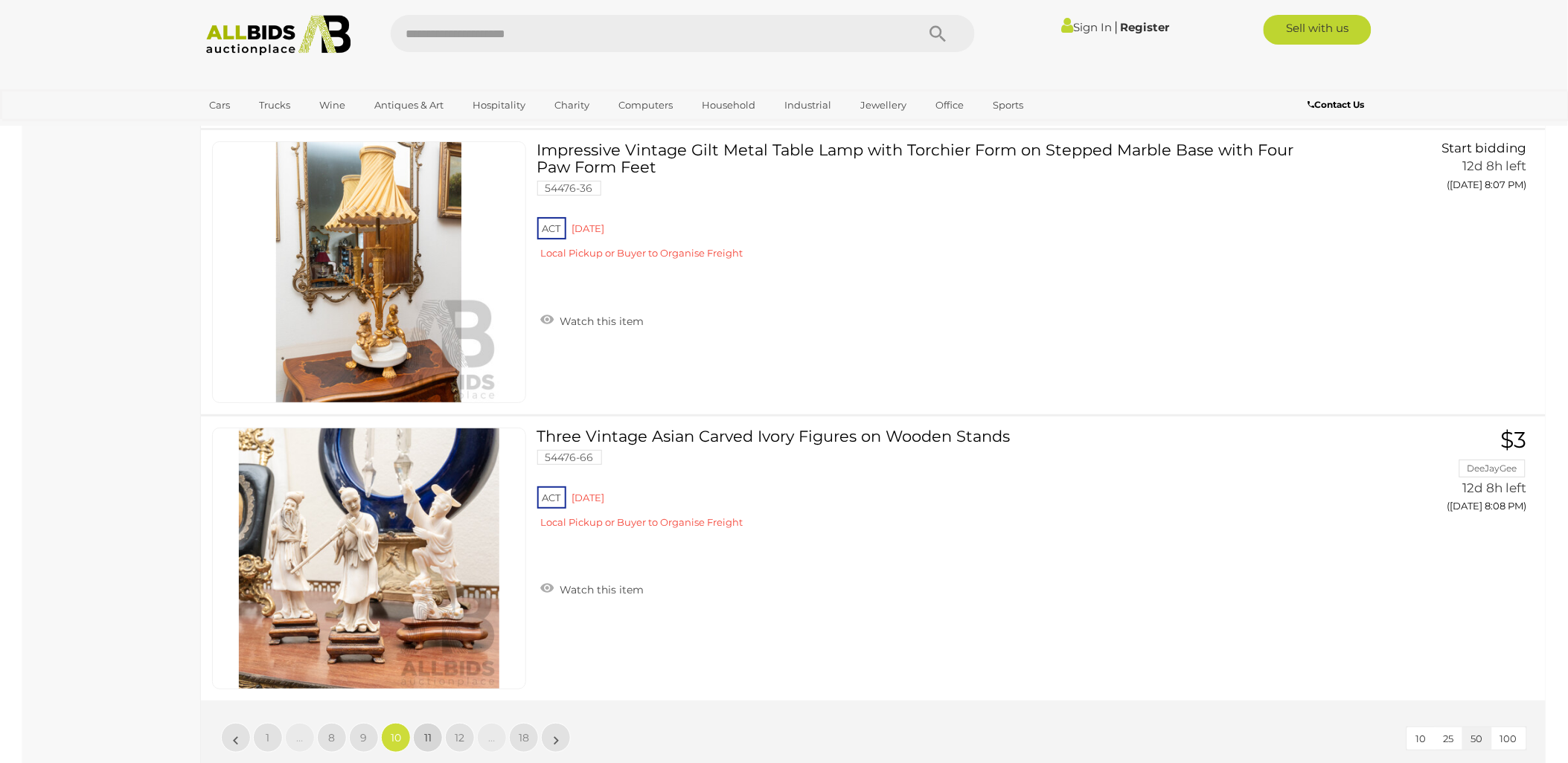
click at [425, 731] on span "11" at bounding box center [428, 738] width 8 height 13
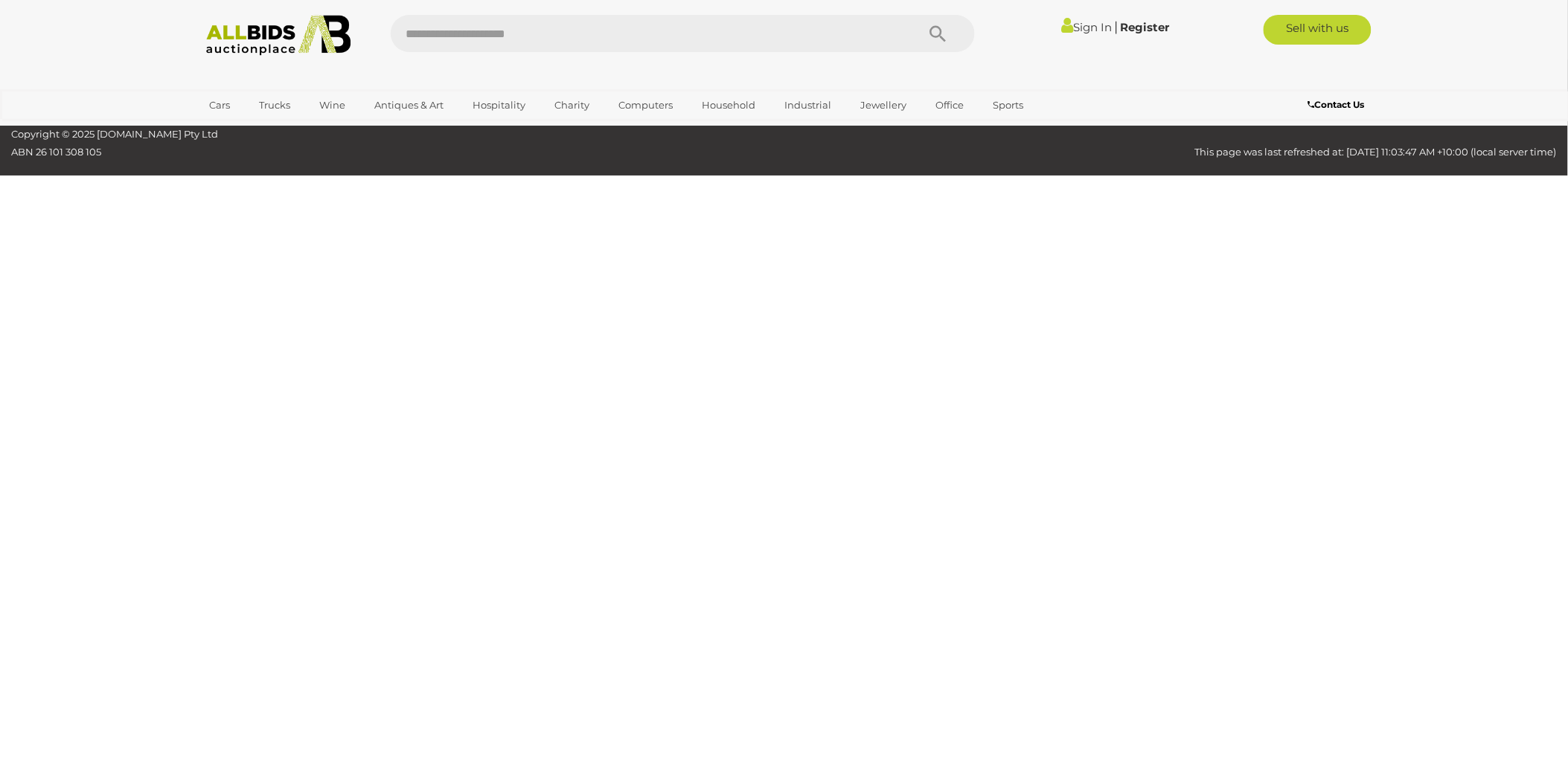
scroll to position [238, 0]
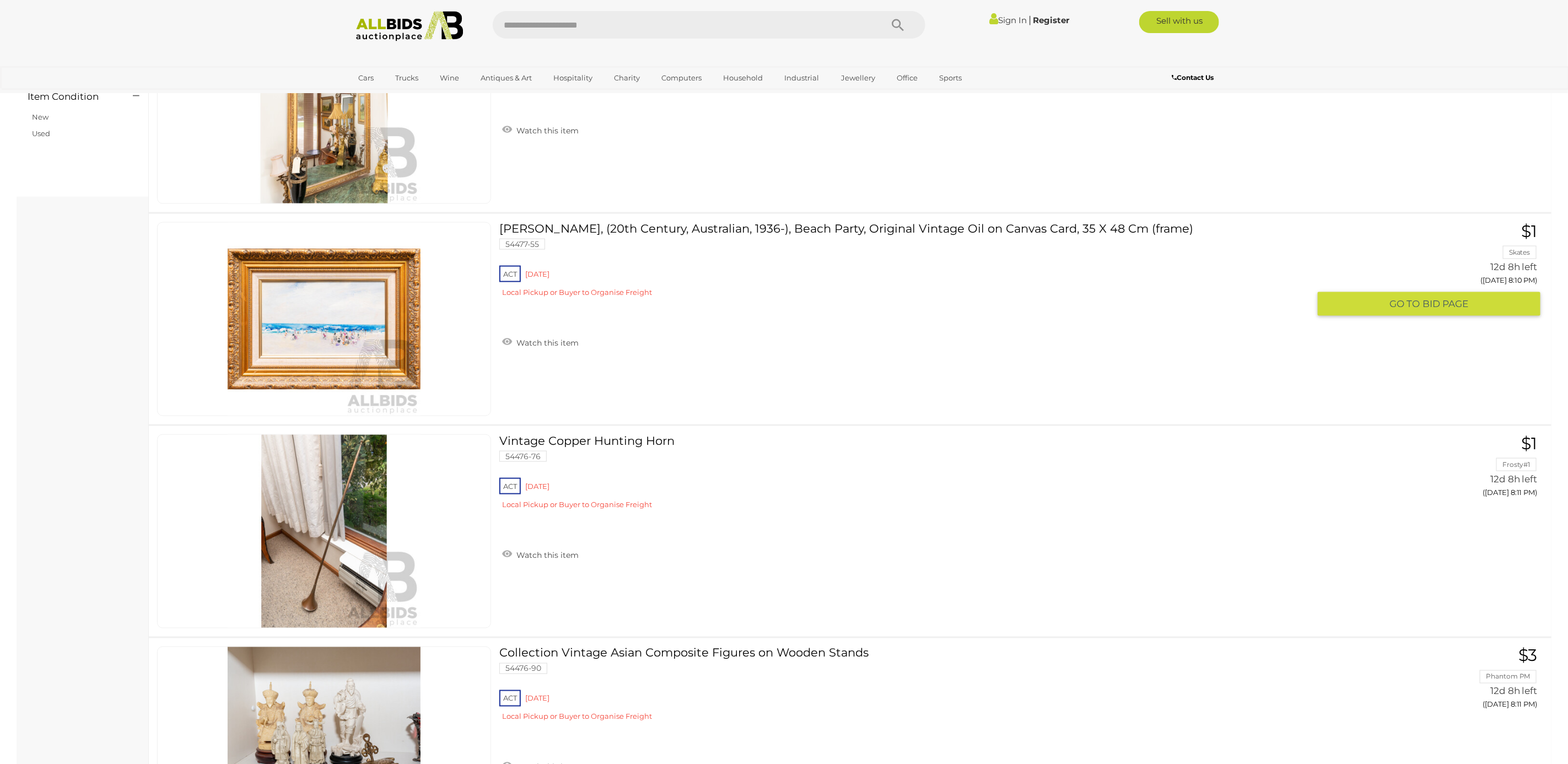
scroll to position [920, 0]
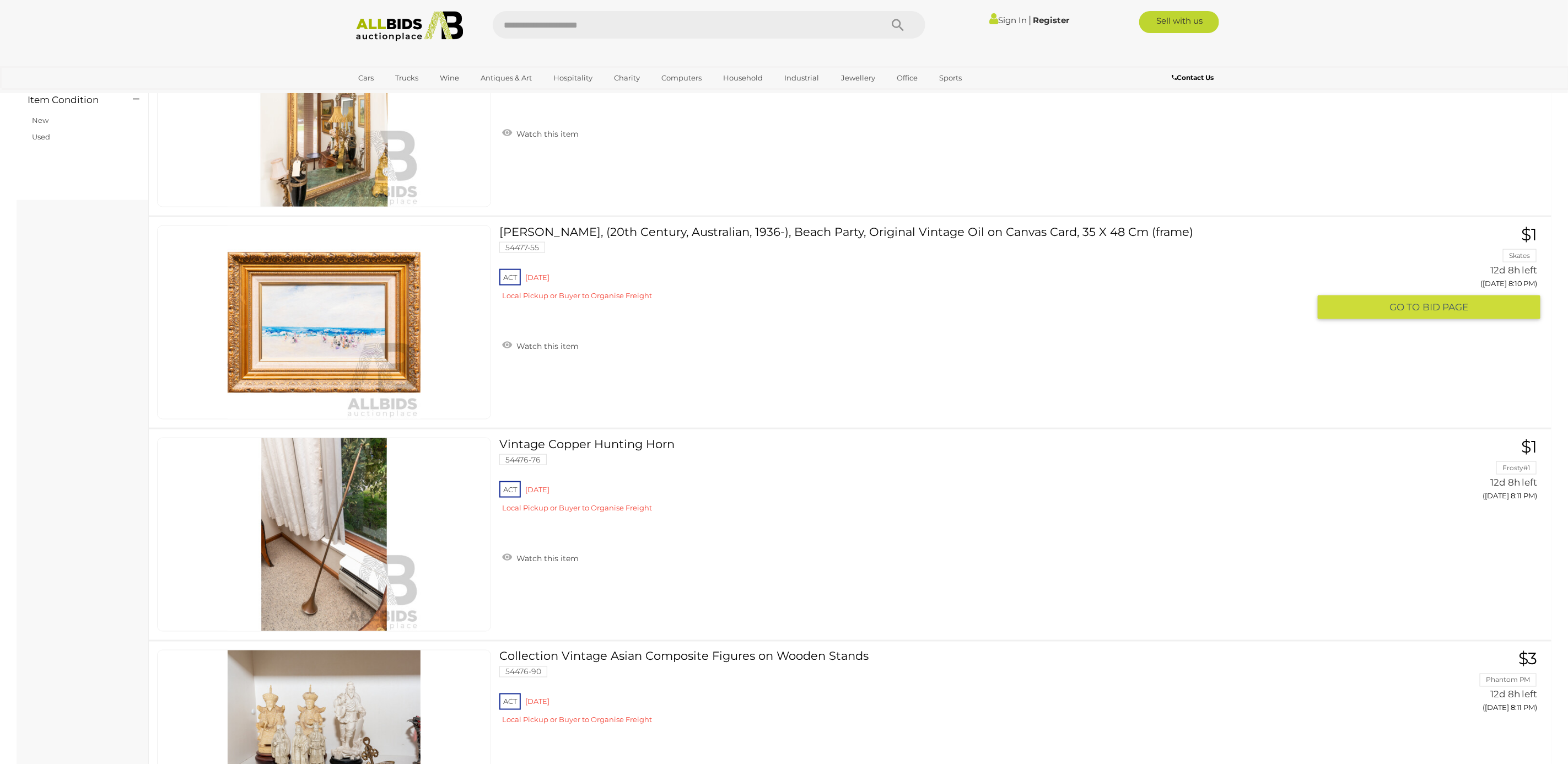
click at [713, 237] on link "[PERSON_NAME], (20th Century, Australian, 1936-), Beach Party, Original Vintage…" at bounding box center [908, 267] width 802 height 84
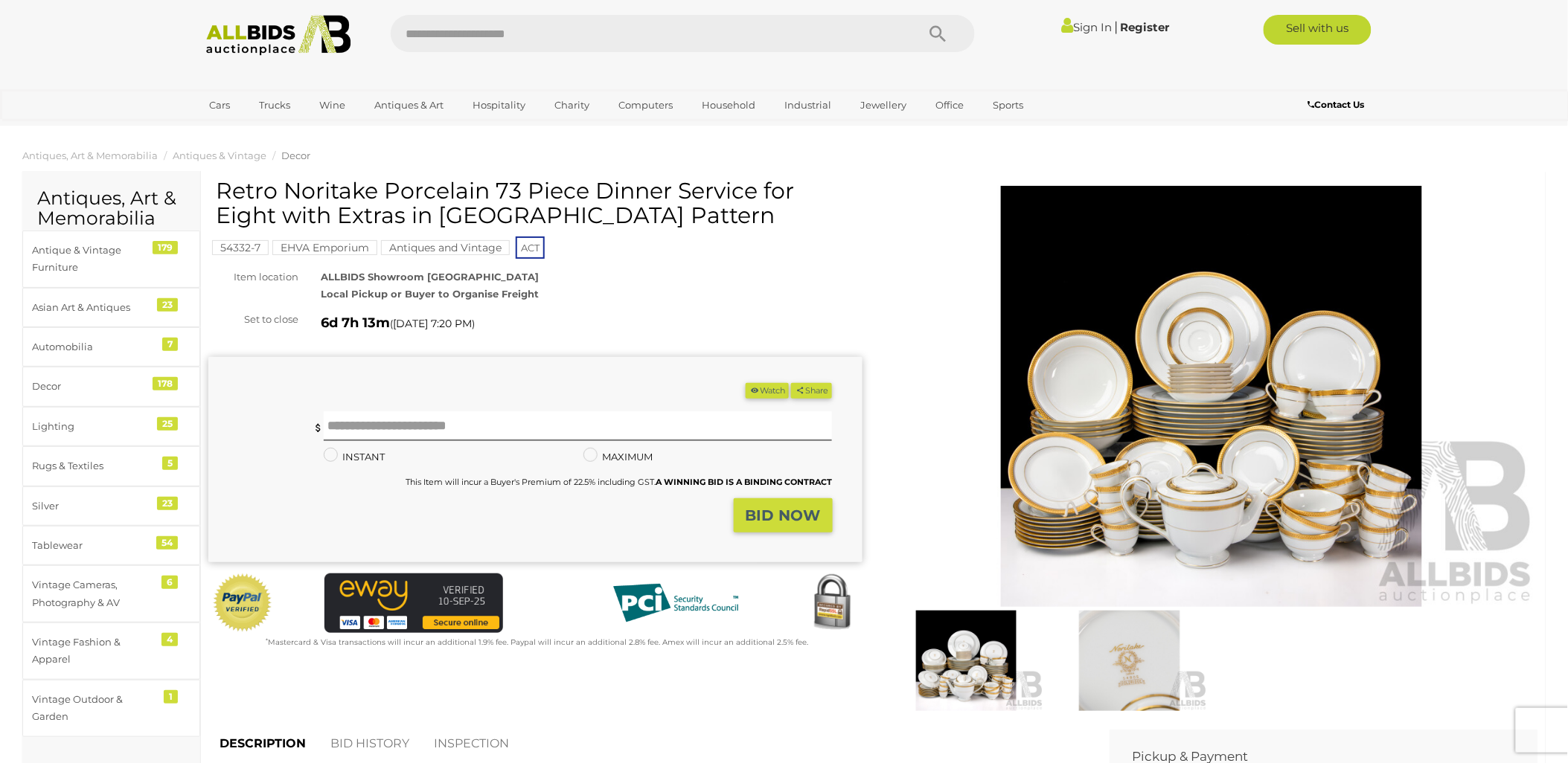
click at [1174, 403] on img at bounding box center [1212, 396] width 654 height 421
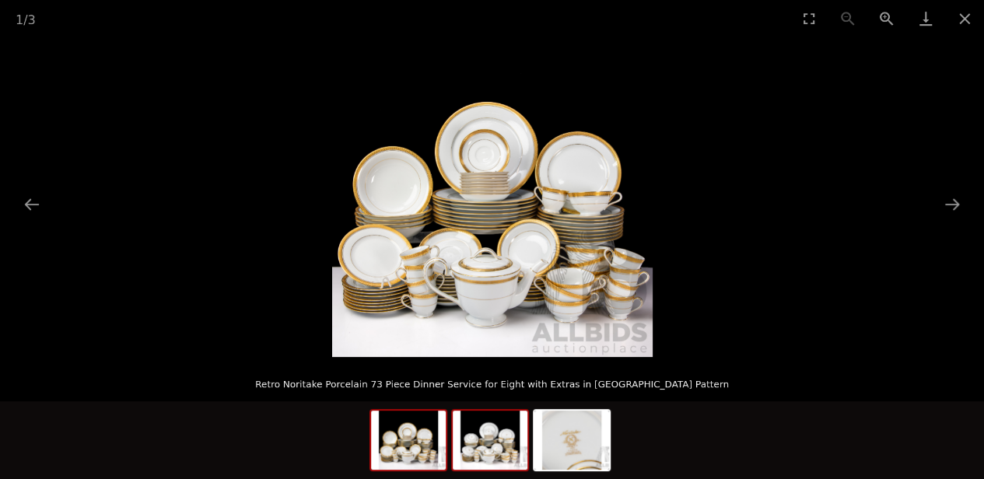
click at [500, 439] on img at bounding box center [490, 440] width 75 height 59
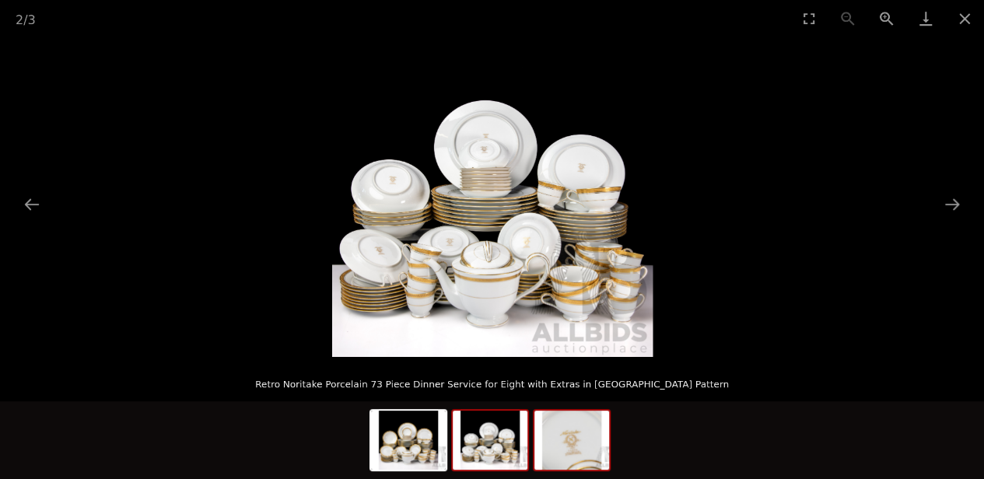
click at [583, 422] on img at bounding box center [571, 440] width 75 height 59
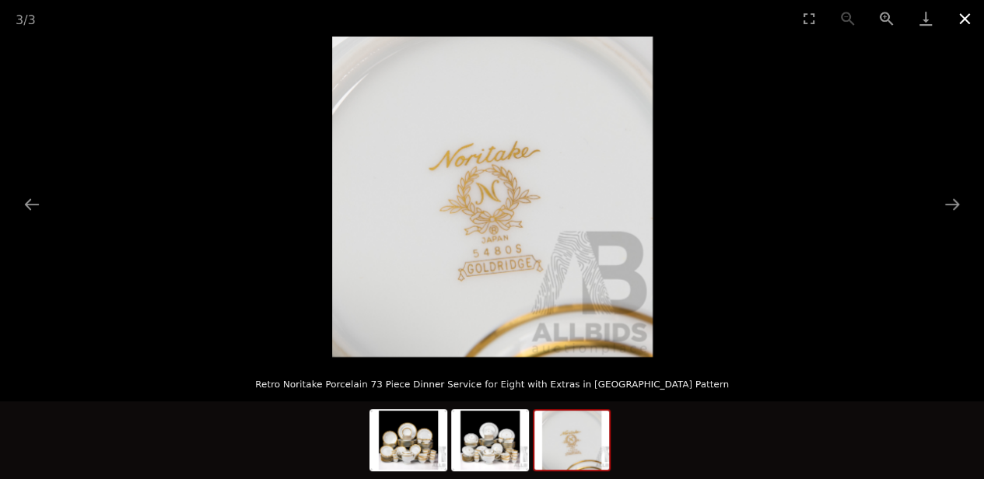
click at [968, 13] on button "Close gallery" at bounding box center [964, 18] width 39 height 37
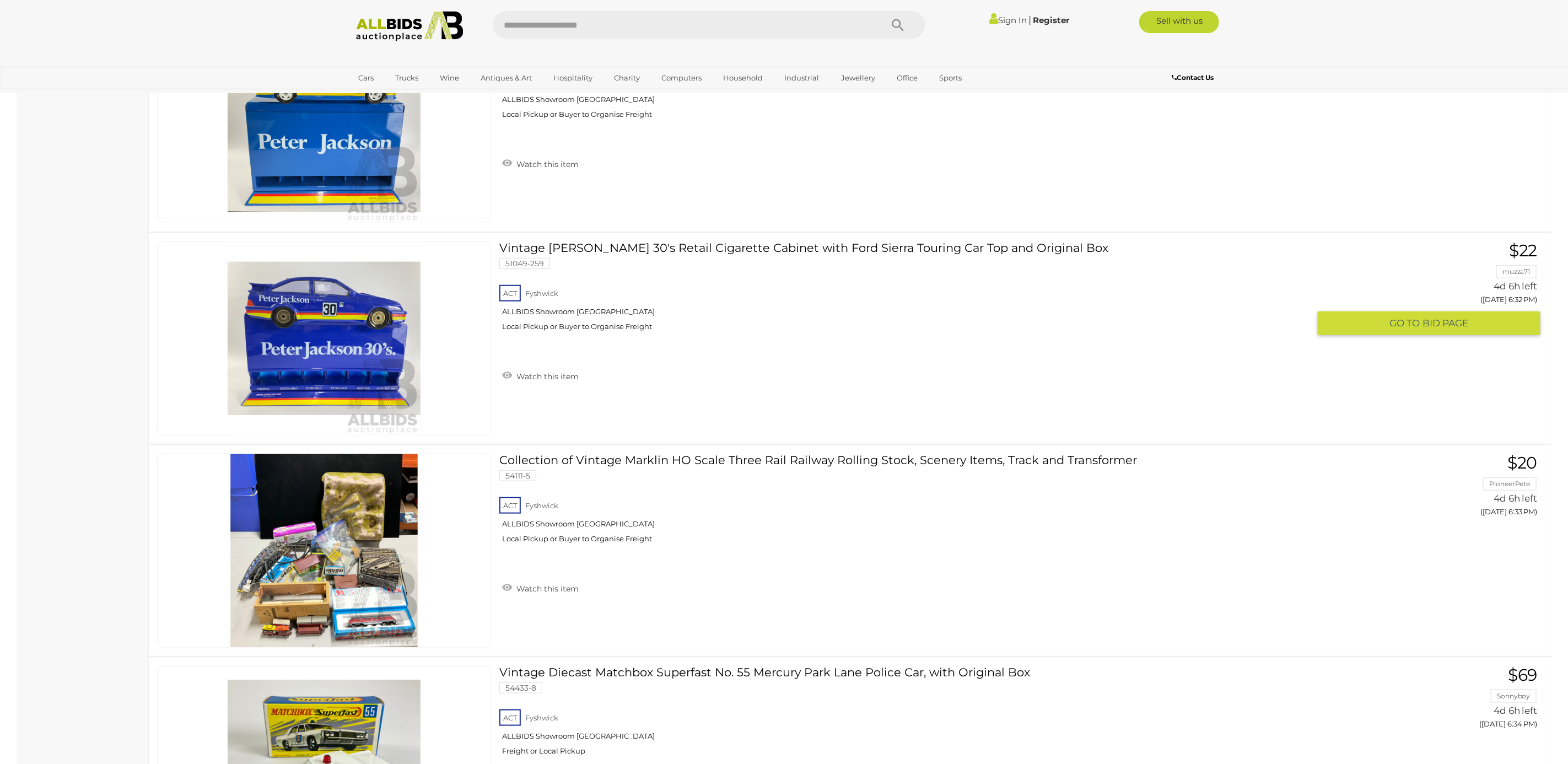
scroll to position [10342, 0]
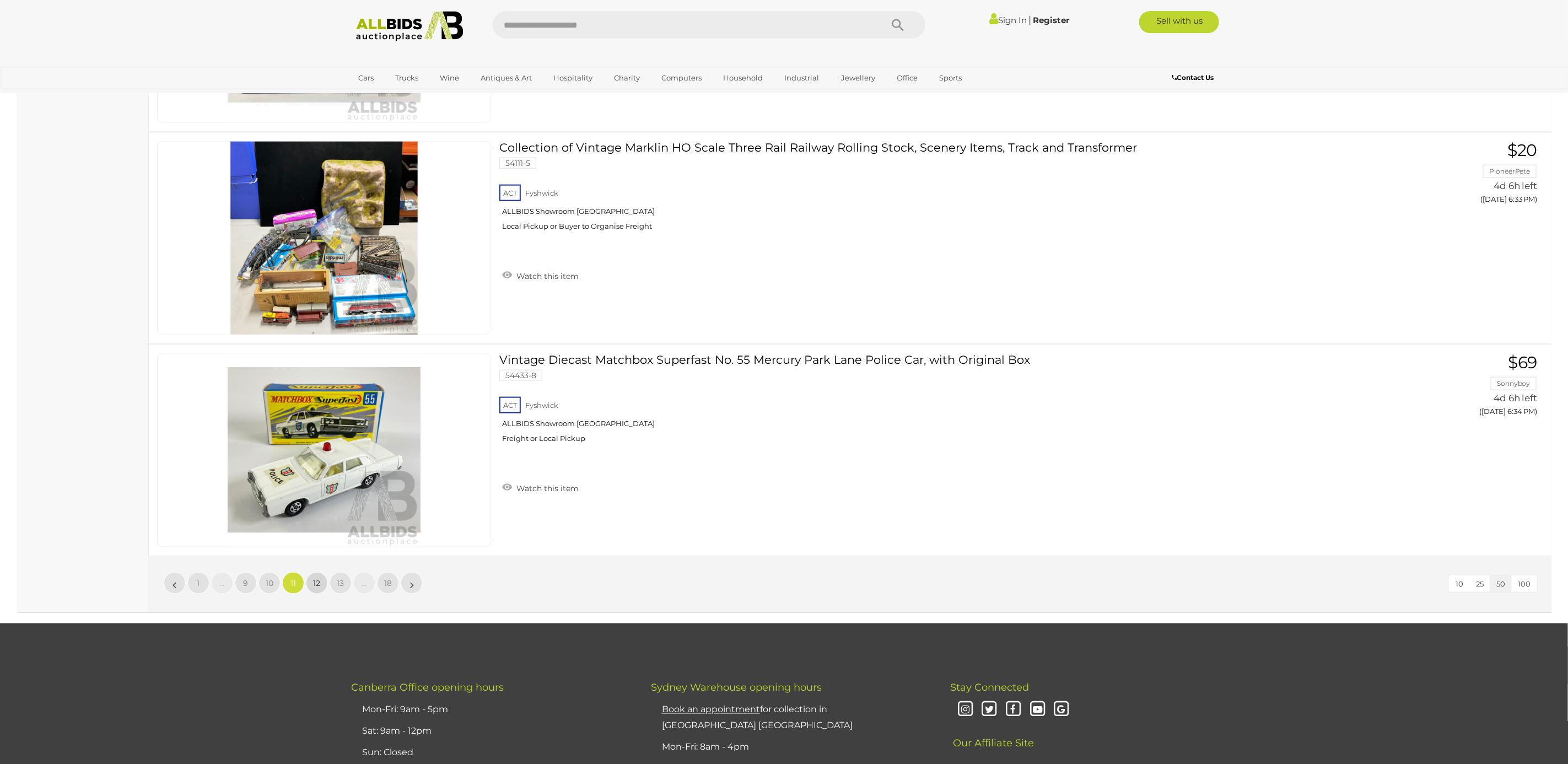
click at [314, 594] on link "12" at bounding box center [317, 583] width 22 height 22
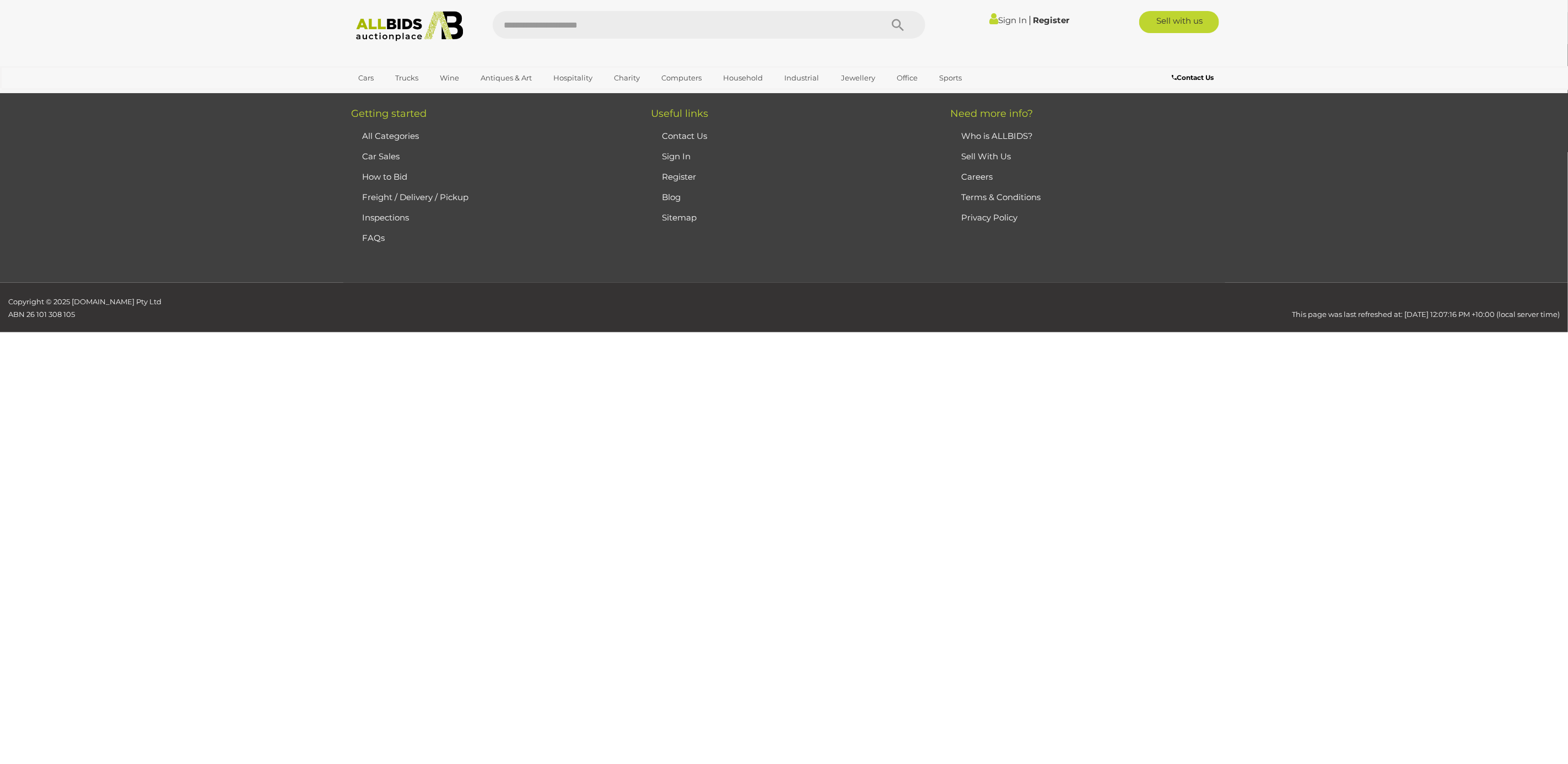
scroll to position [176, 0]
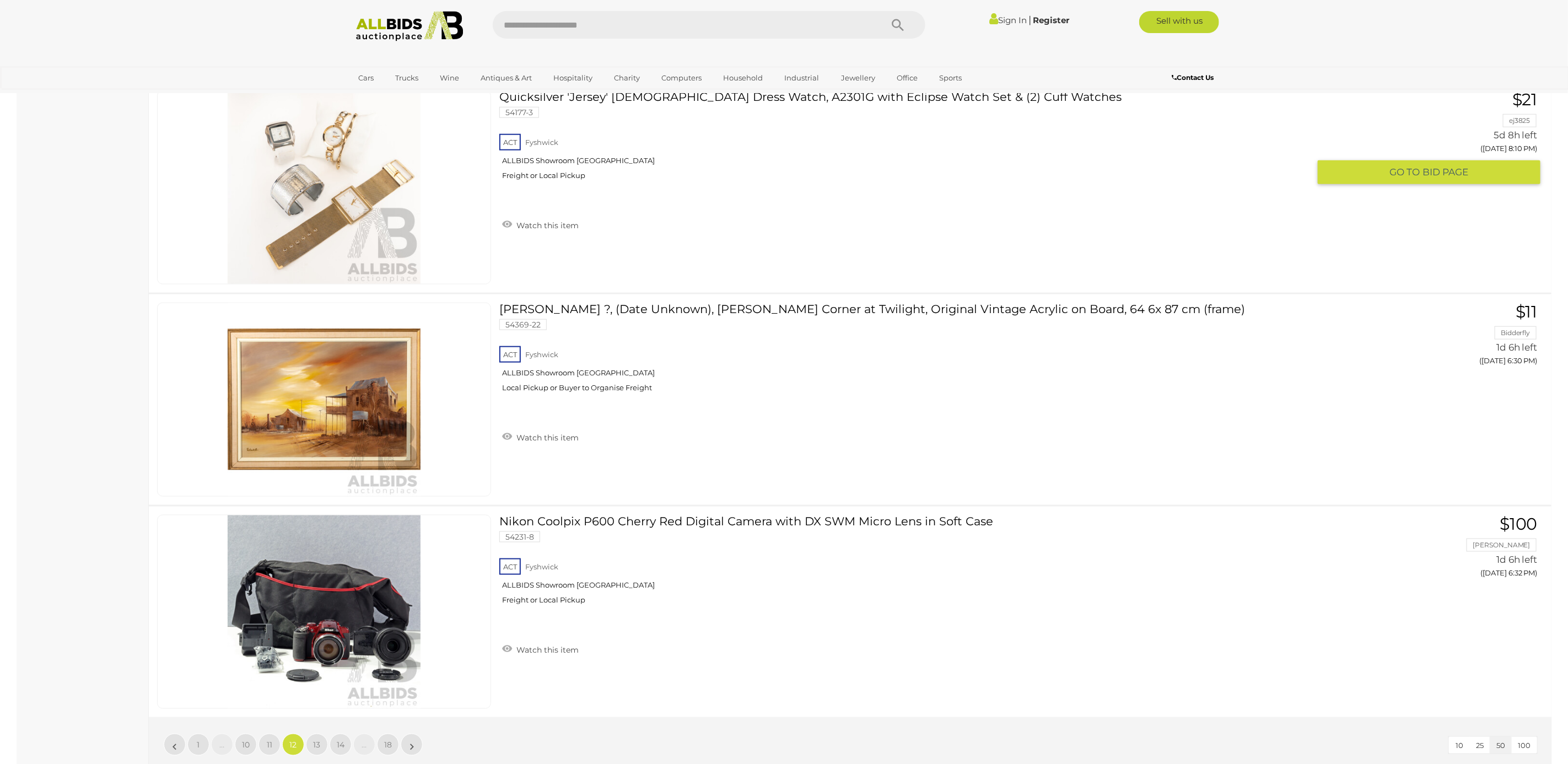
scroll to position [10594, 0]
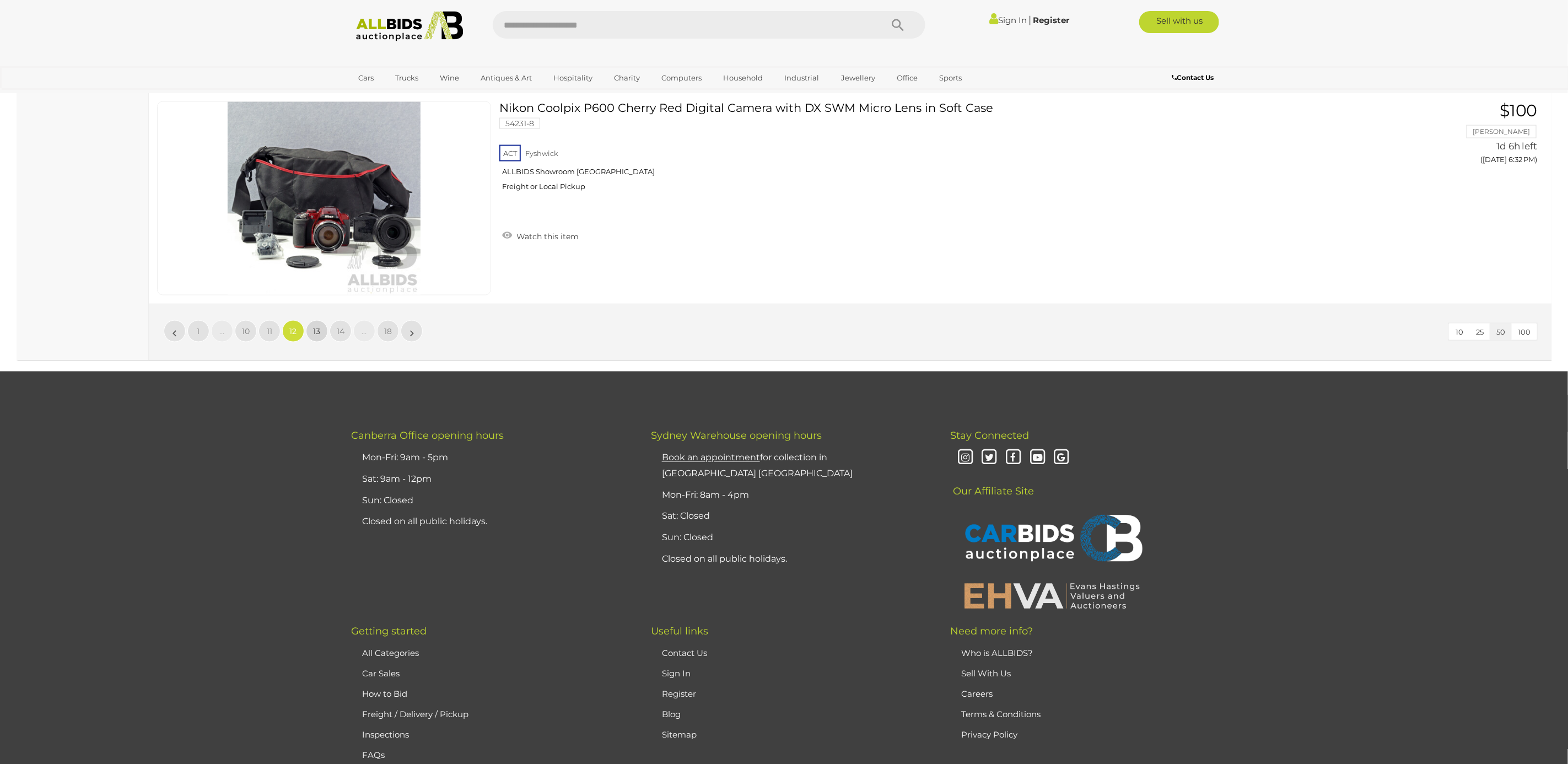
click at [311, 342] on link "13" at bounding box center [317, 331] width 22 height 22
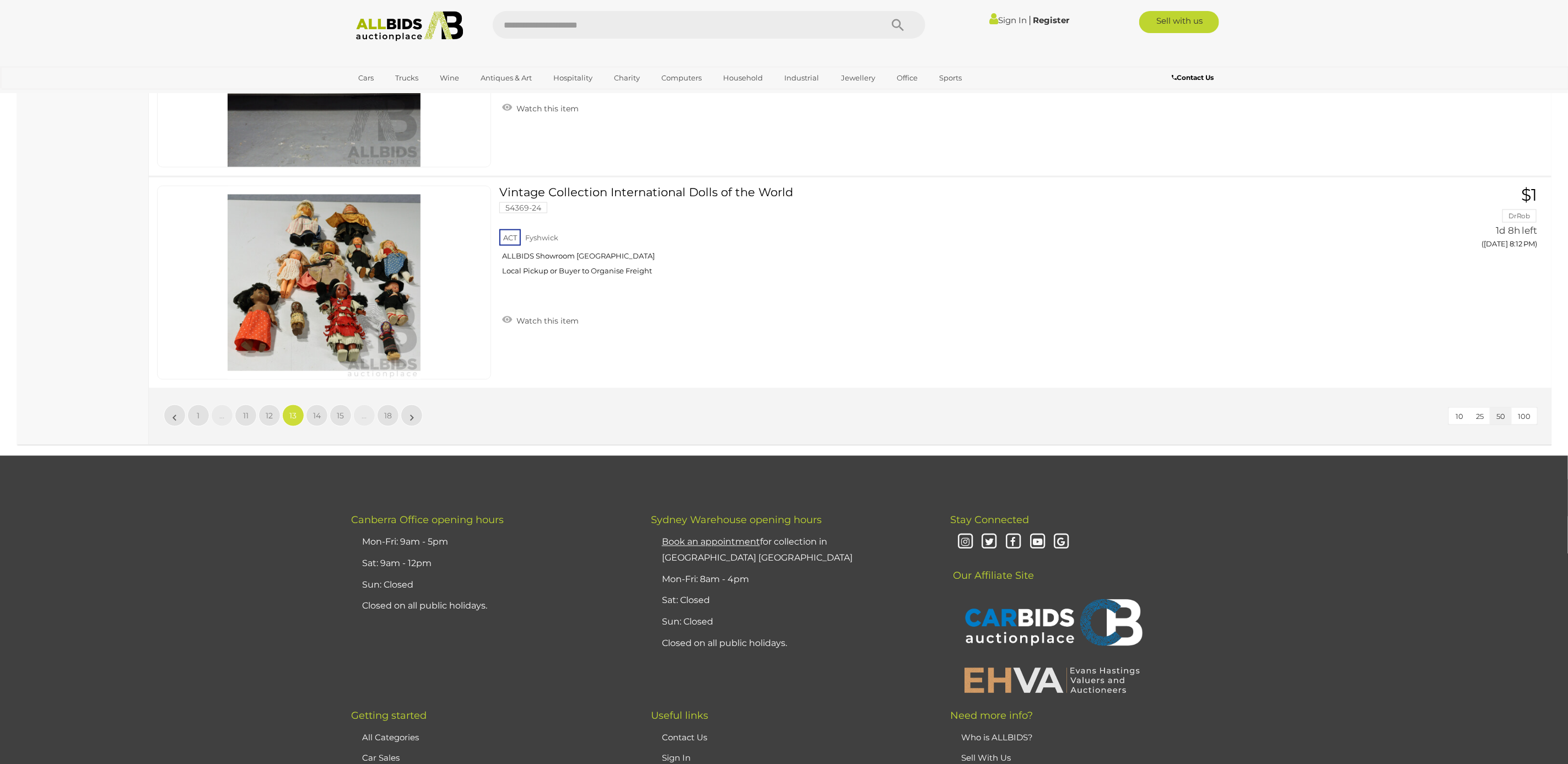
scroll to position [10512, 0]
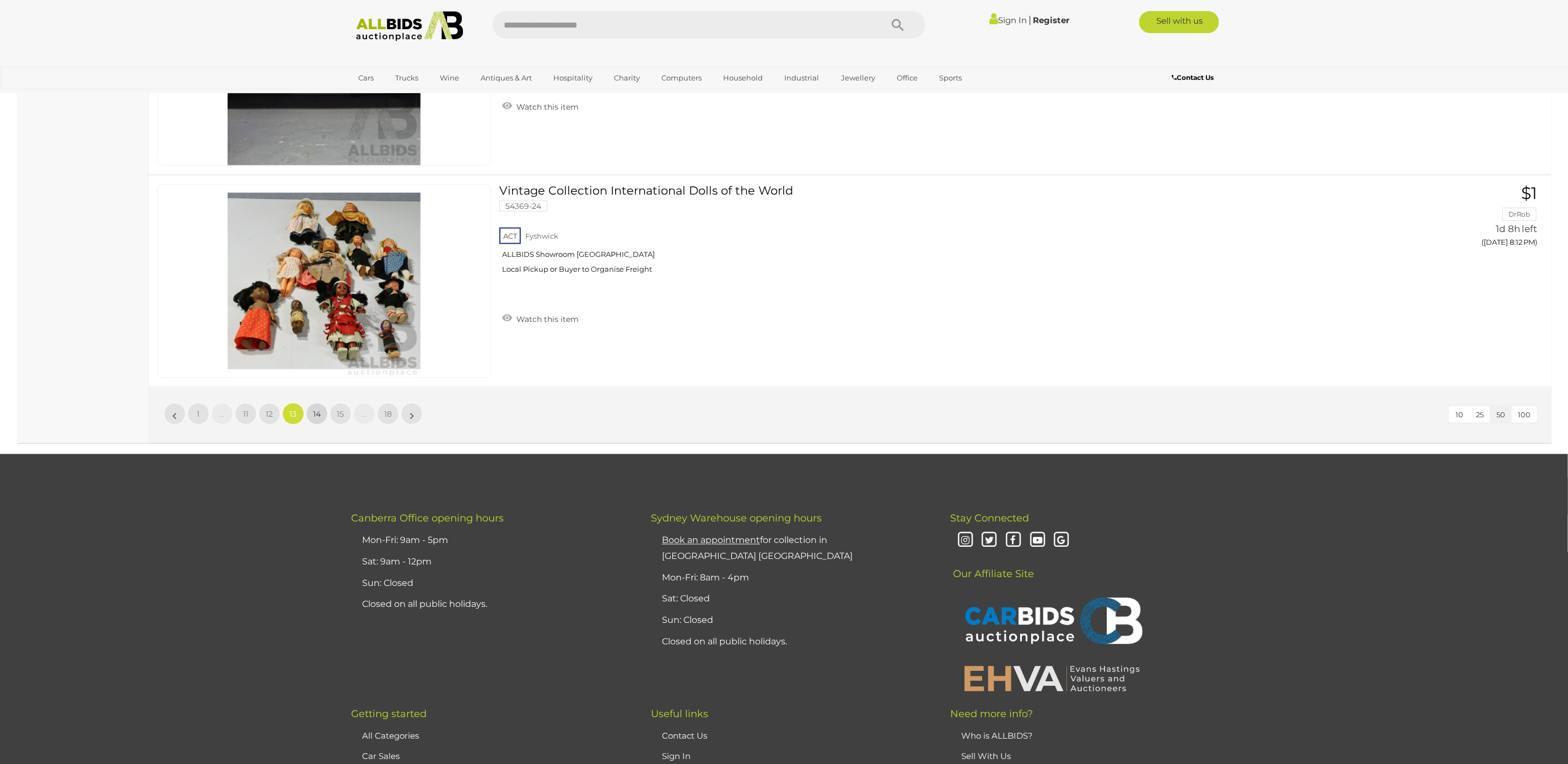
click at [309, 425] on link "14" at bounding box center [317, 414] width 22 height 22
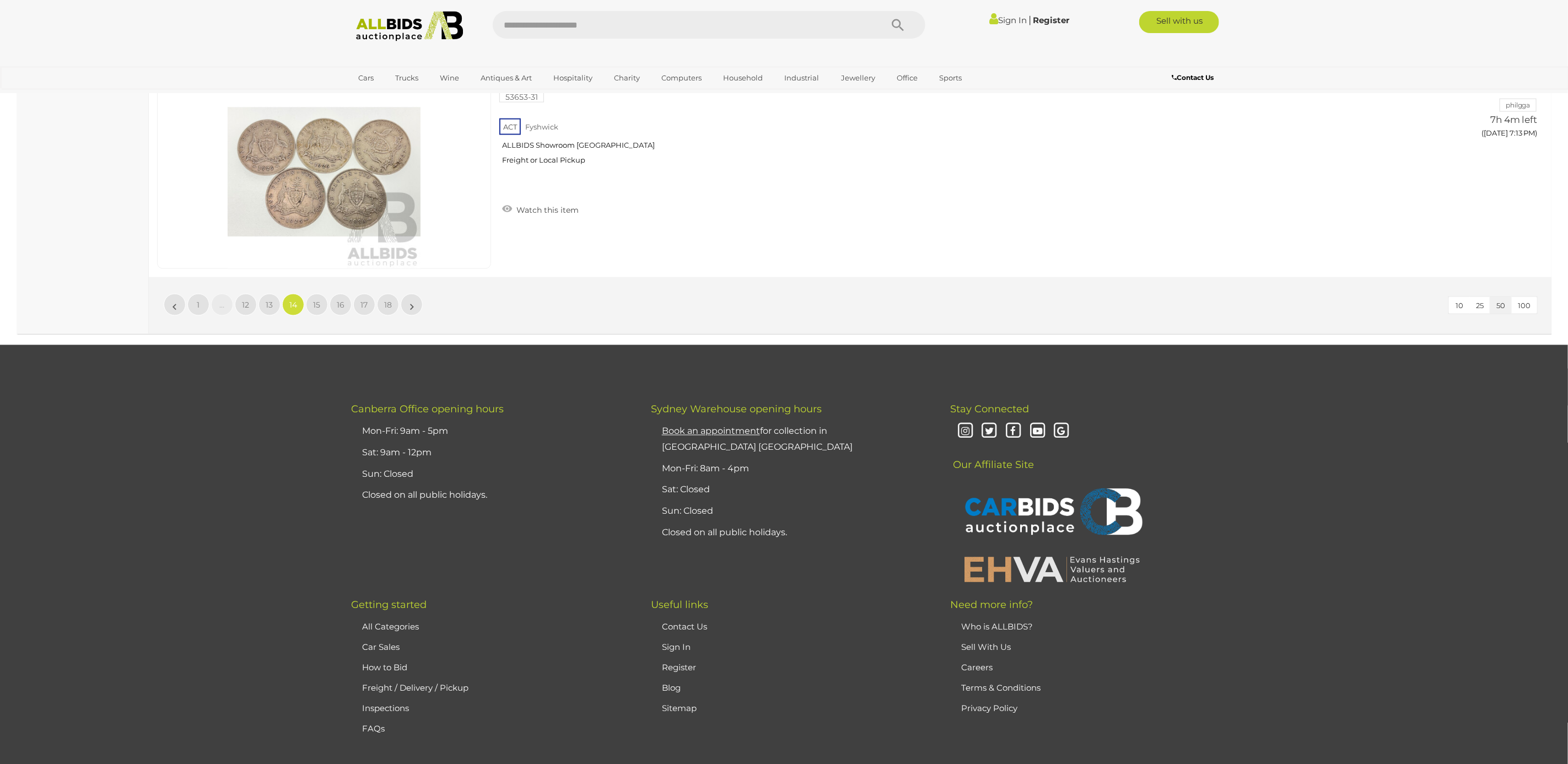
scroll to position [10738, 0]
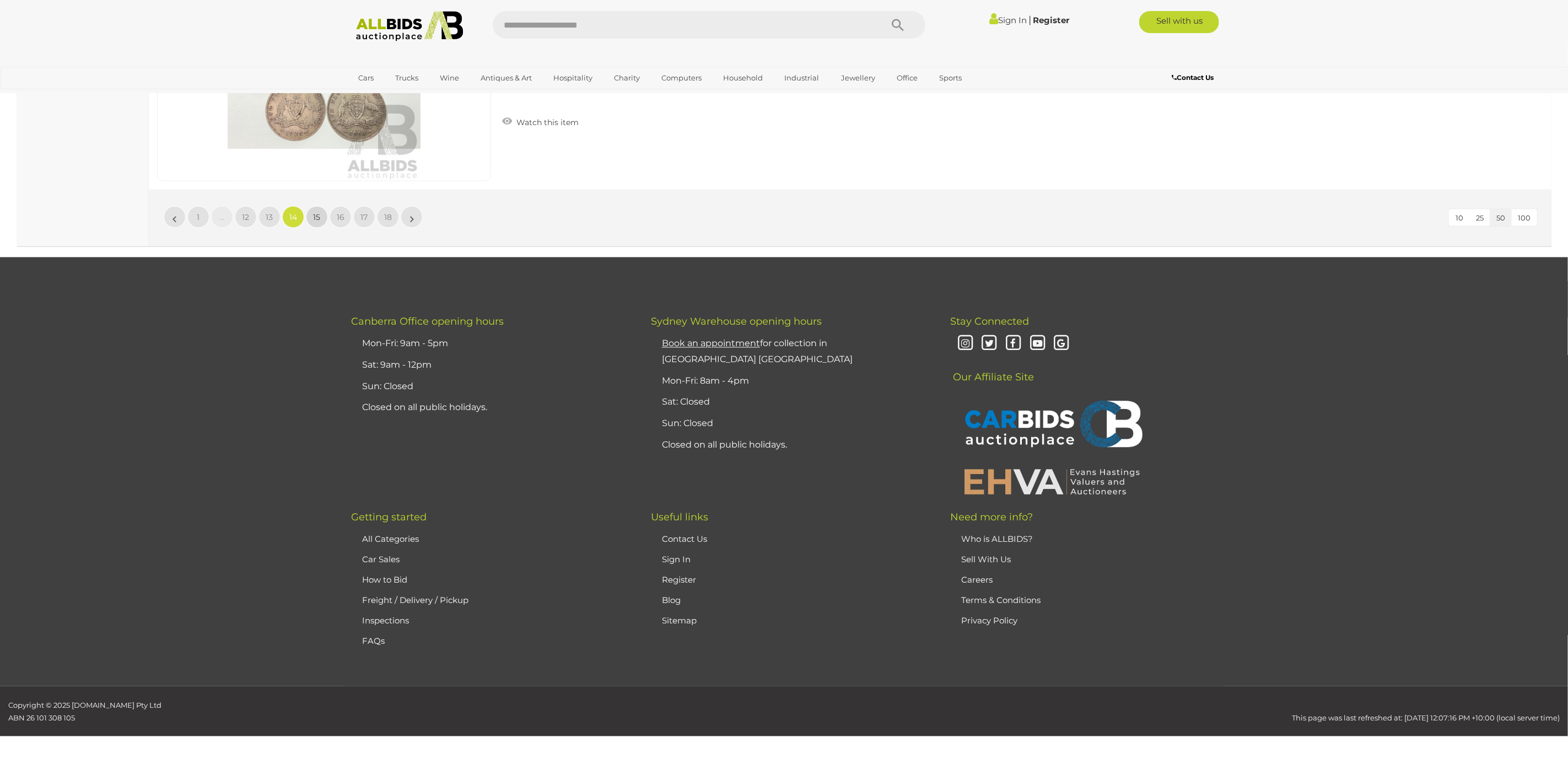
click at [321, 215] on link "15" at bounding box center [317, 217] width 22 height 22
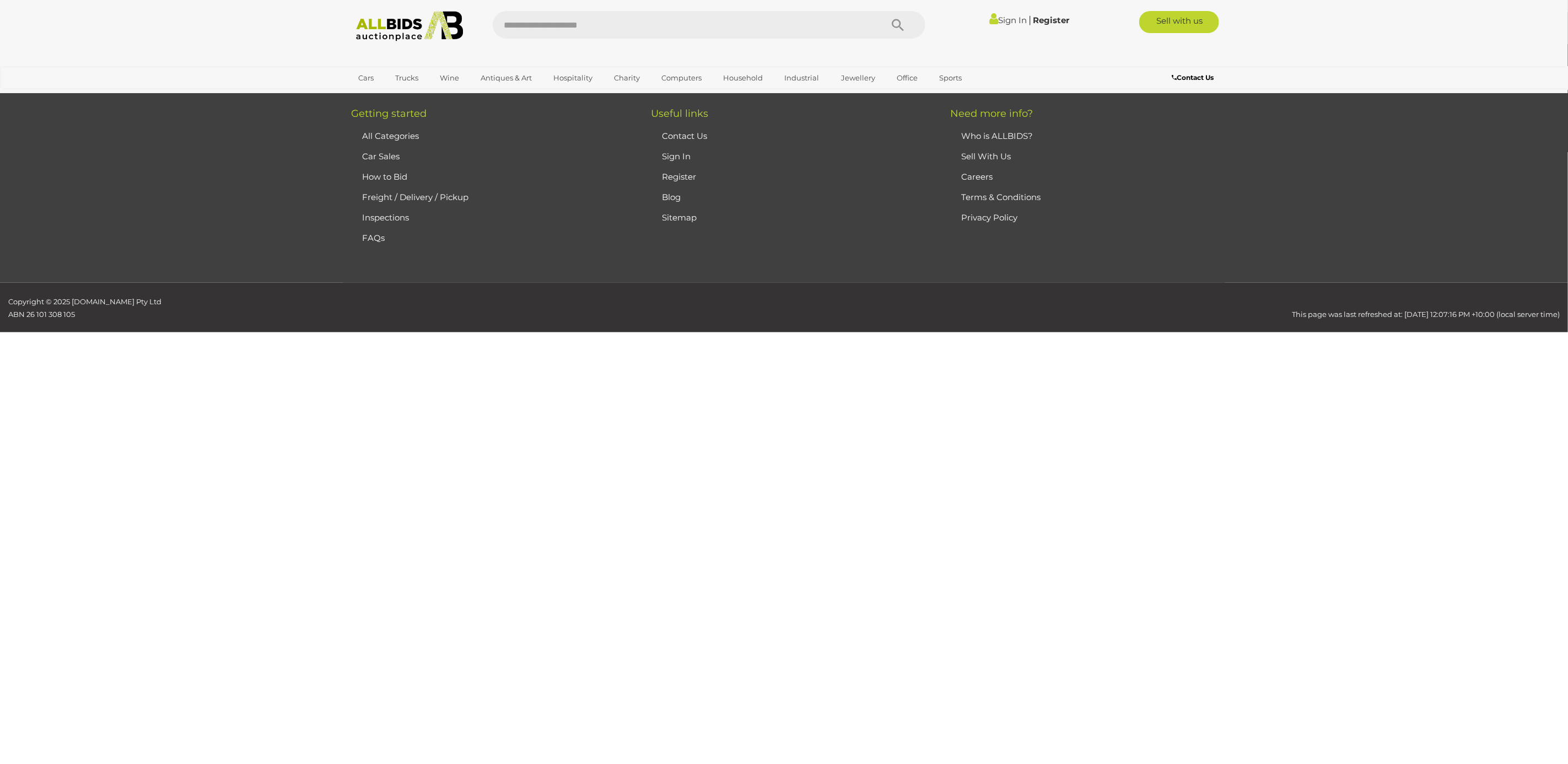
scroll to position [176, 0]
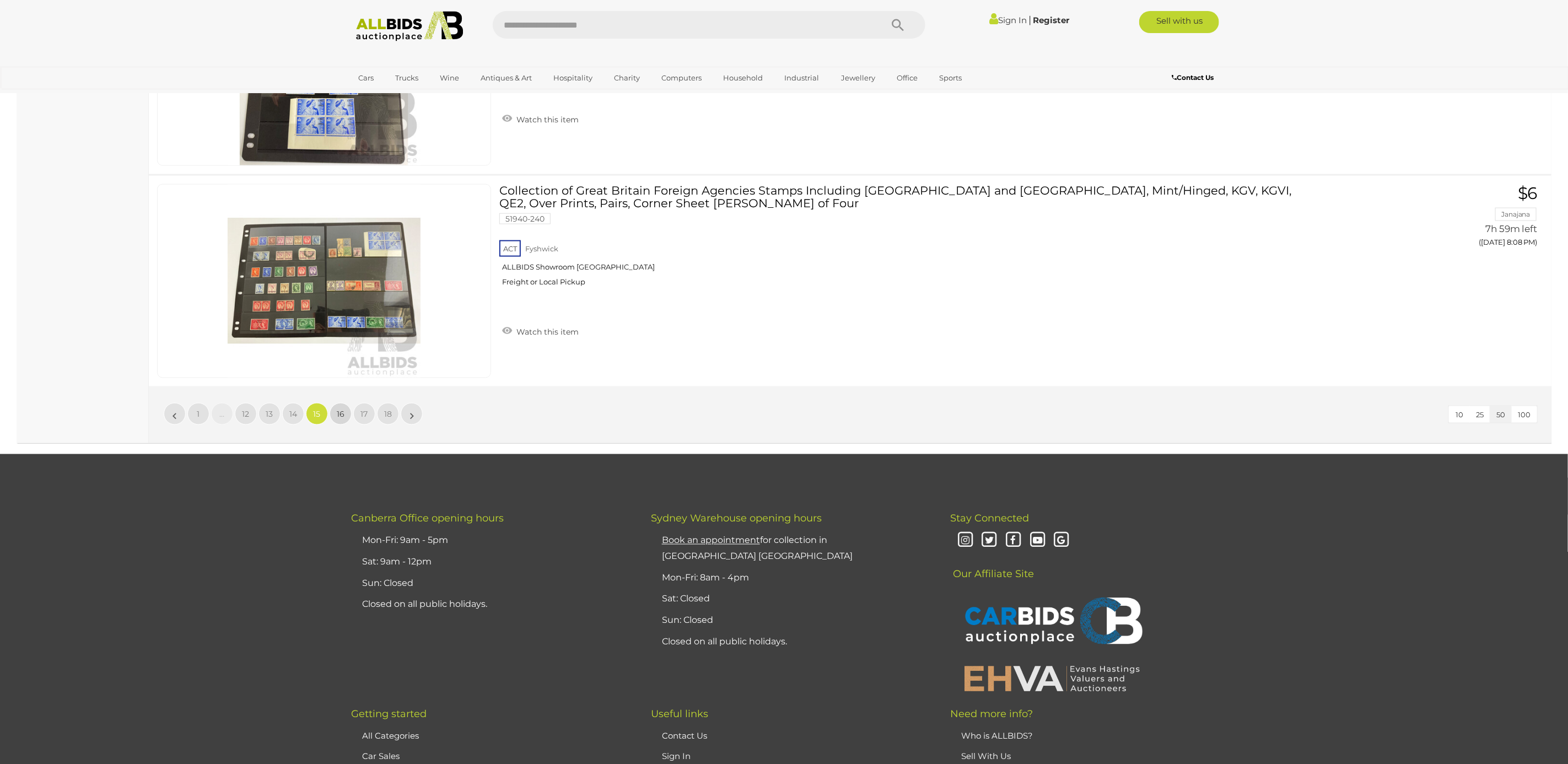
click at [344, 419] on span "16" at bounding box center [340, 414] width 8 height 10
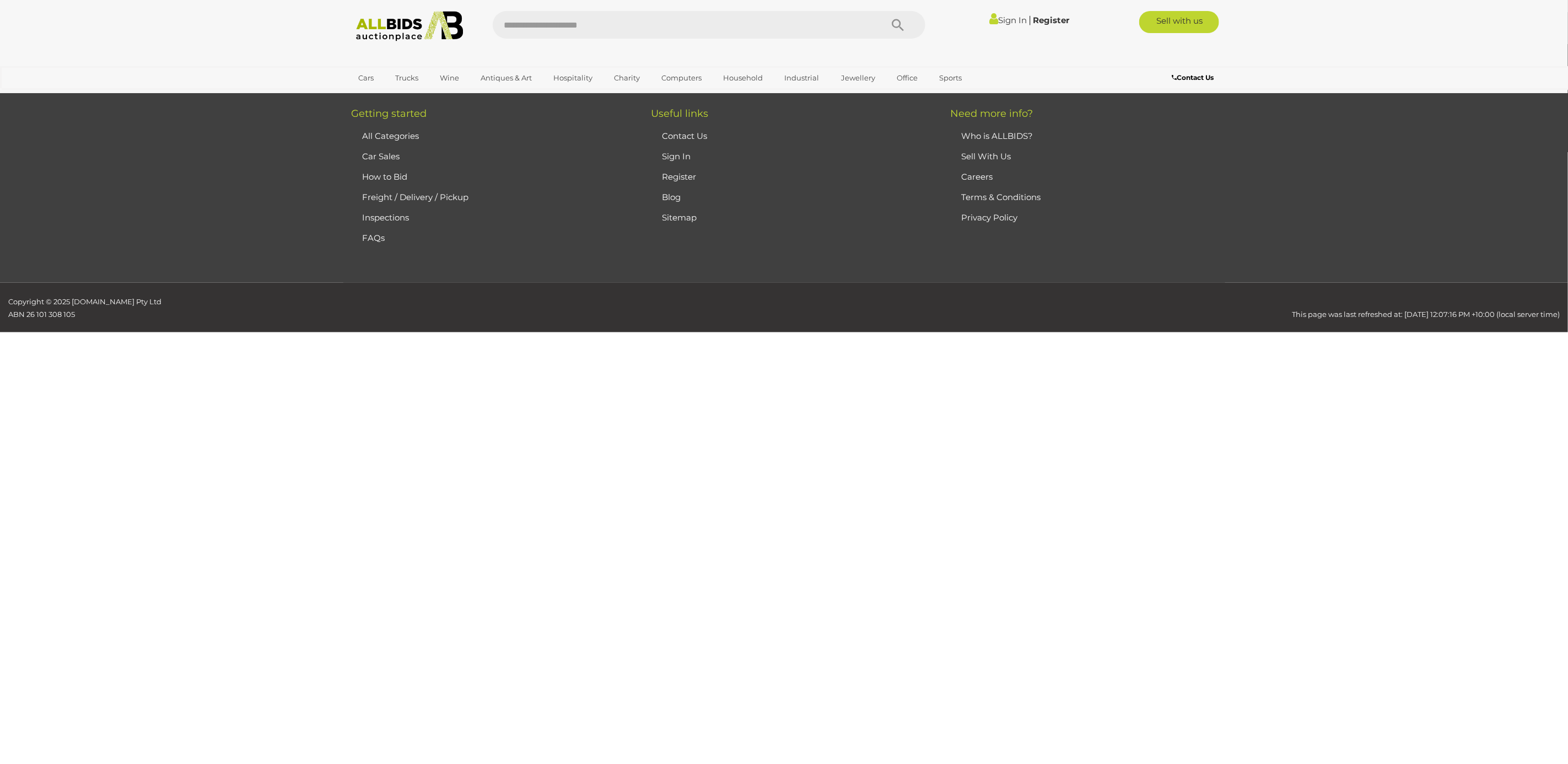
scroll to position [176, 0]
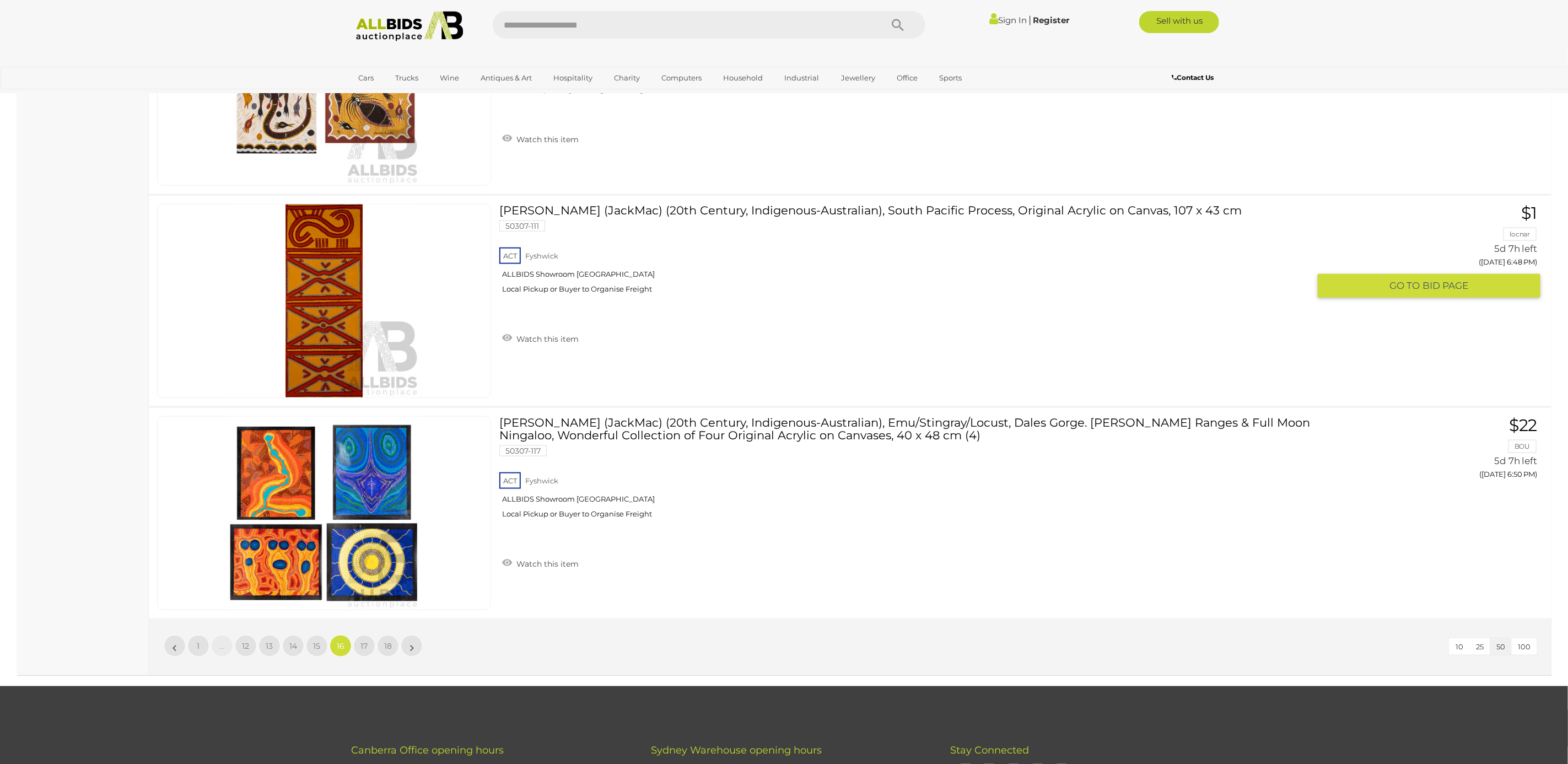
scroll to position [10429, 0]
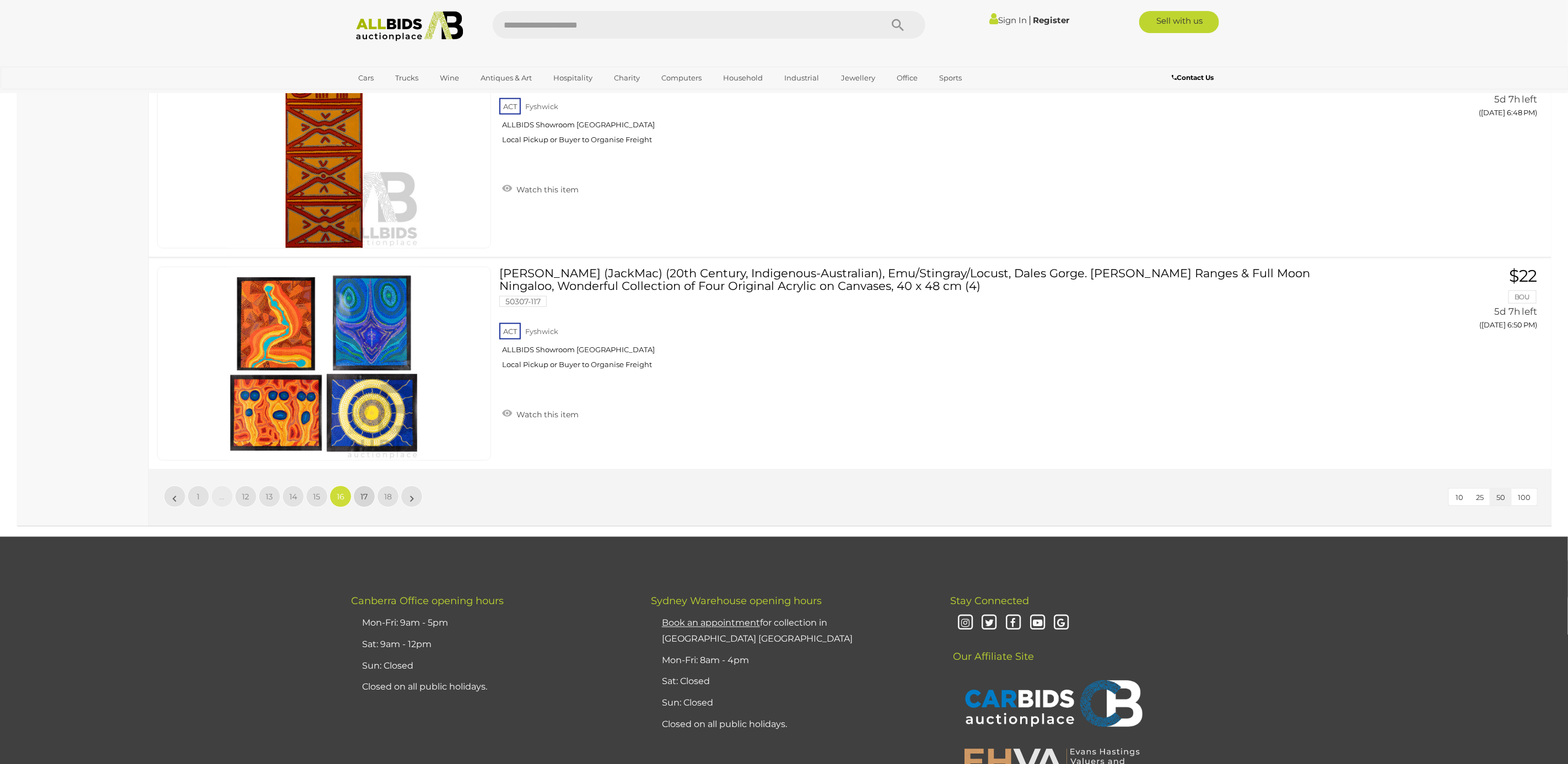
click at [362, 502] on span "17" at bounding box center [364, 497] width 7 height 10
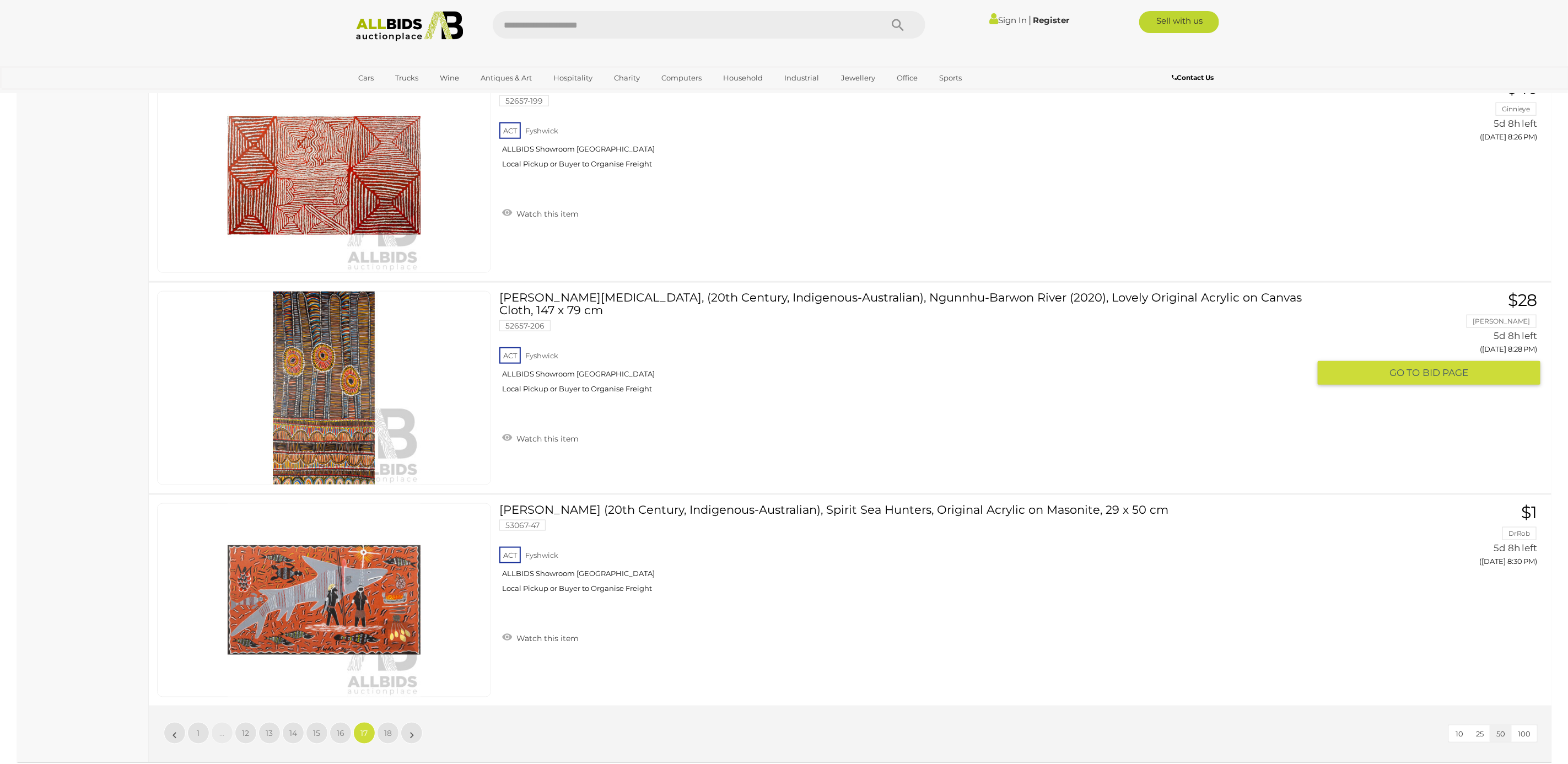
scroll to position [10677, 0]
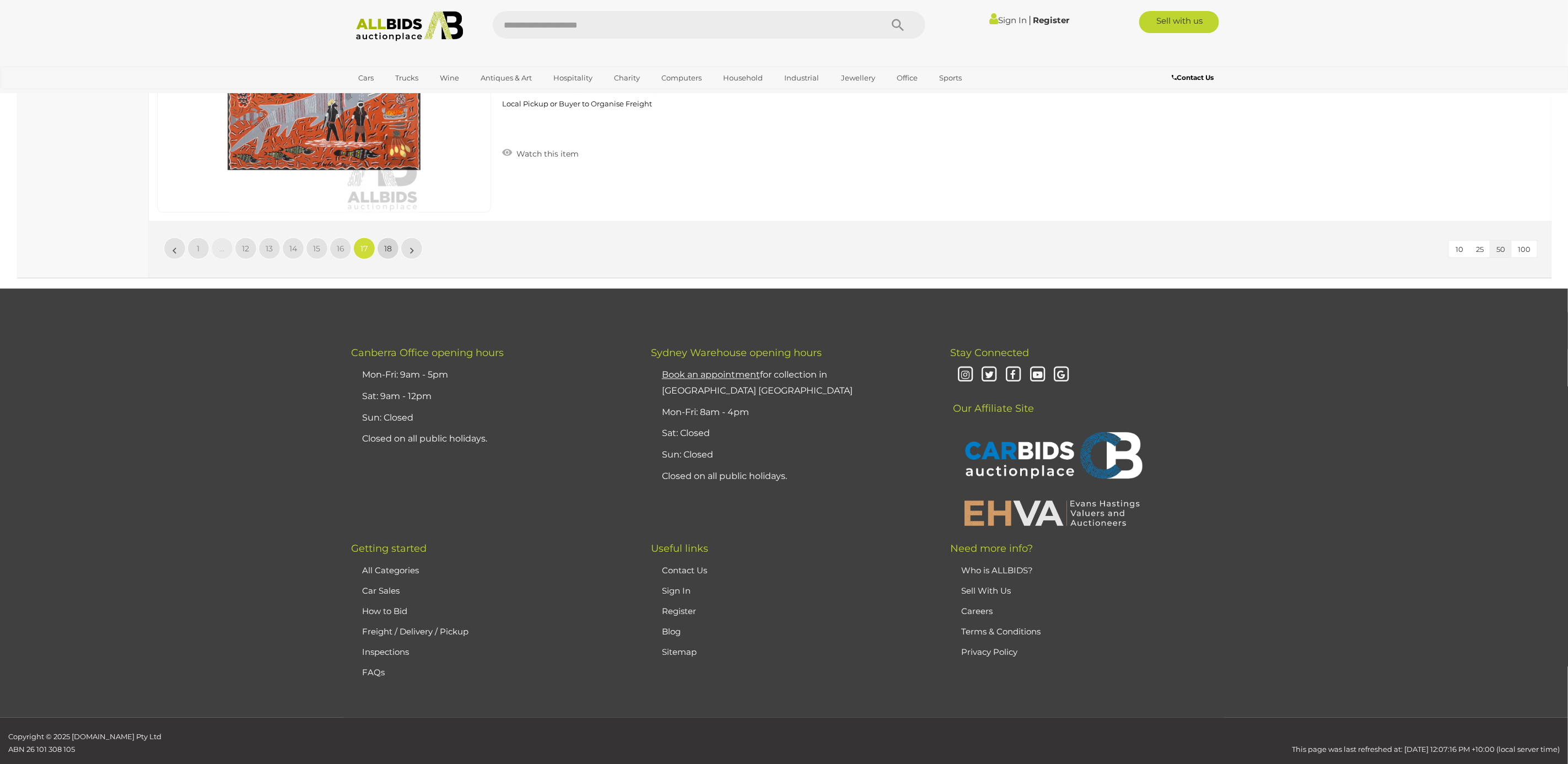
click at [388, 244] on span "18" at bounding box center [388, 249] width 8 height 10
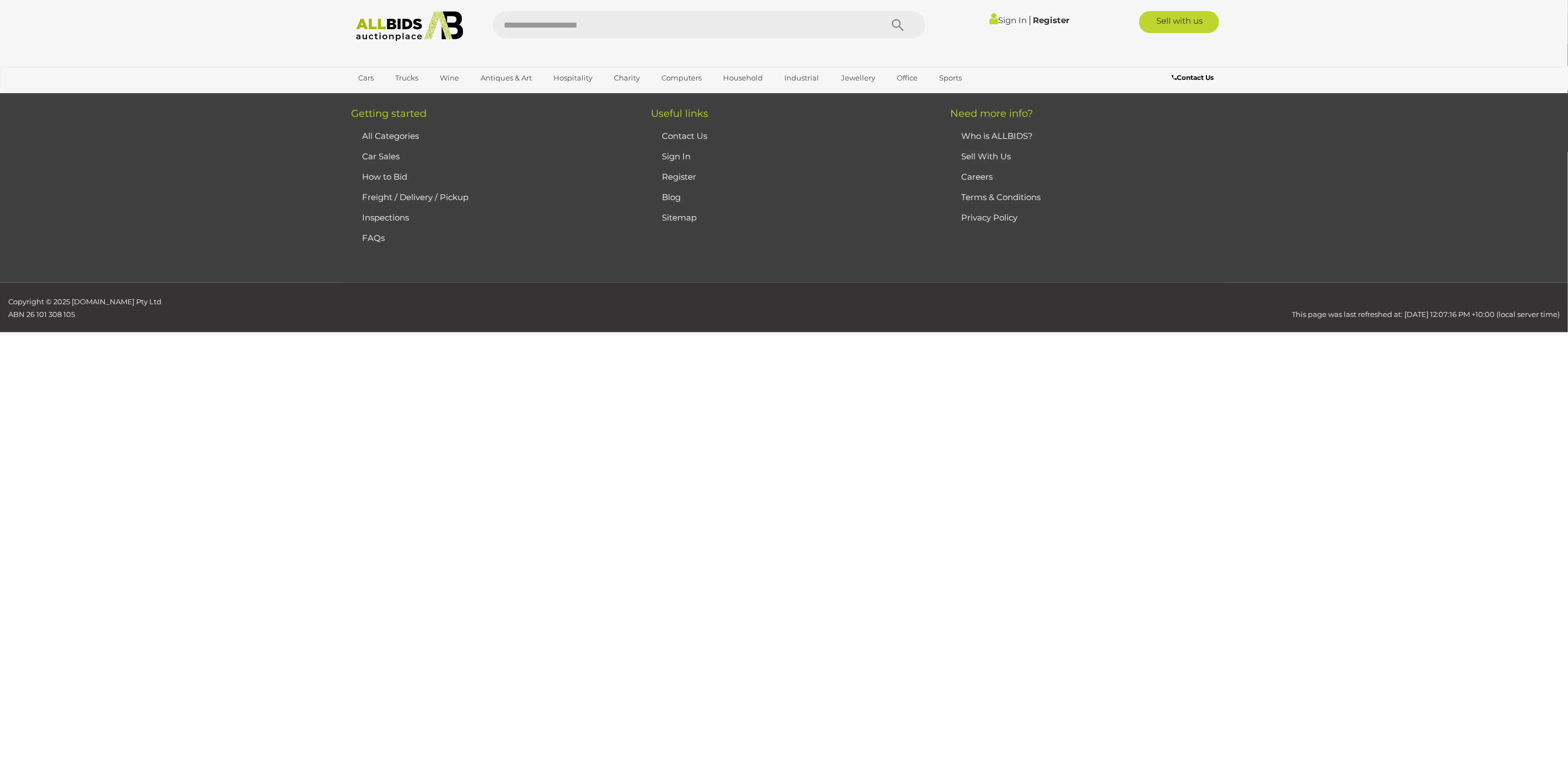
scroll to position [176, 0]
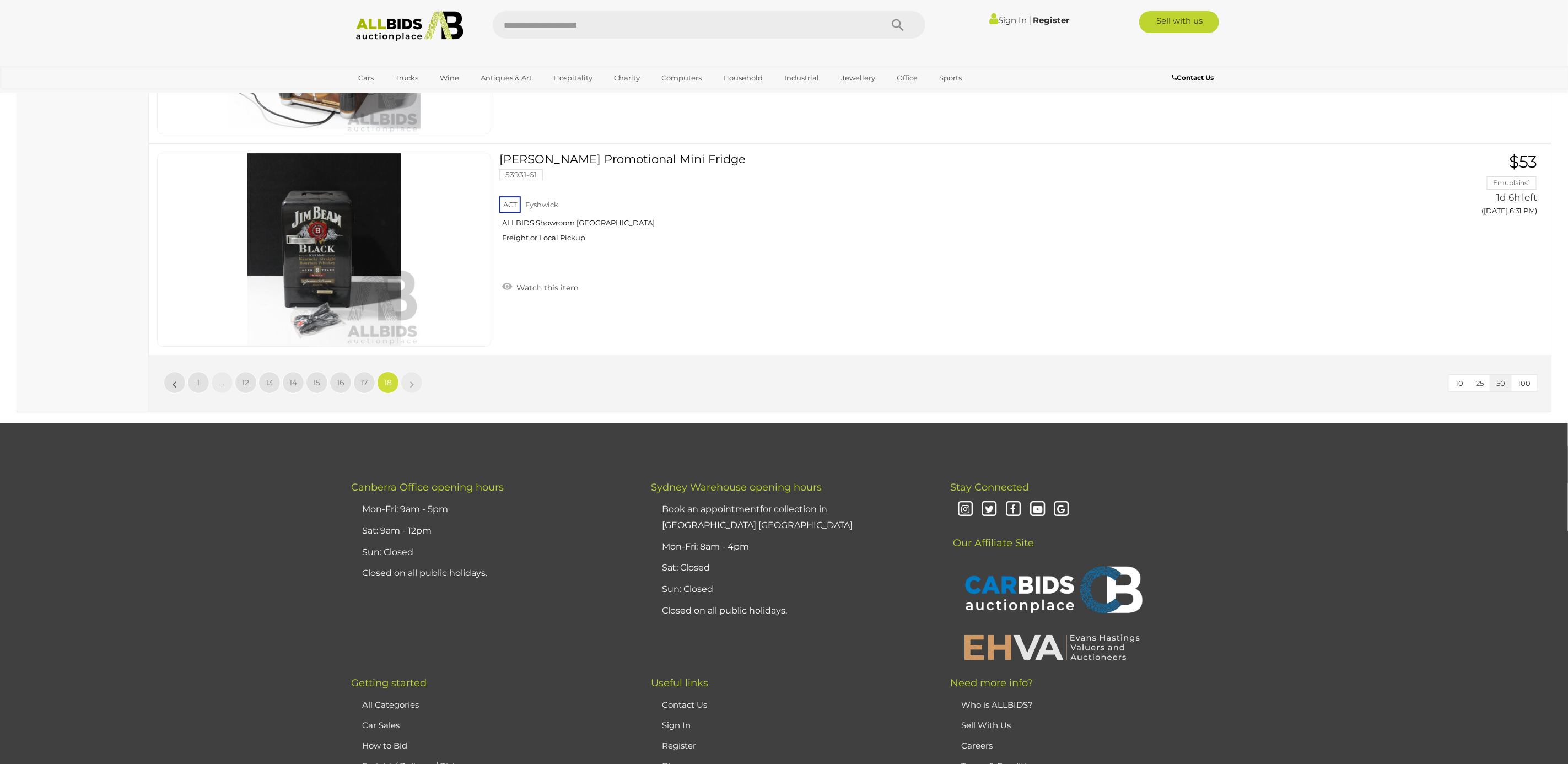
scroll to position [2865, 0]
